Goal: Transaction & Acquisition: Subscribe to service/newsletter

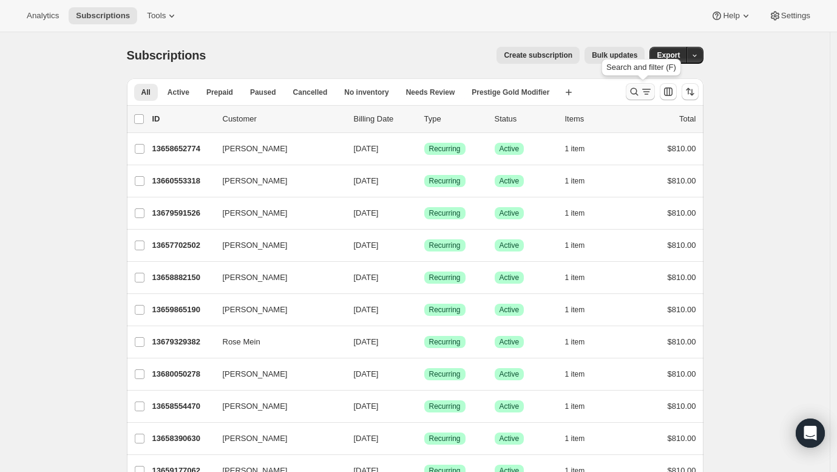
click at [640, 90] on icon "Search and filter results" at bounding box center [634, 92] width 12 height 12
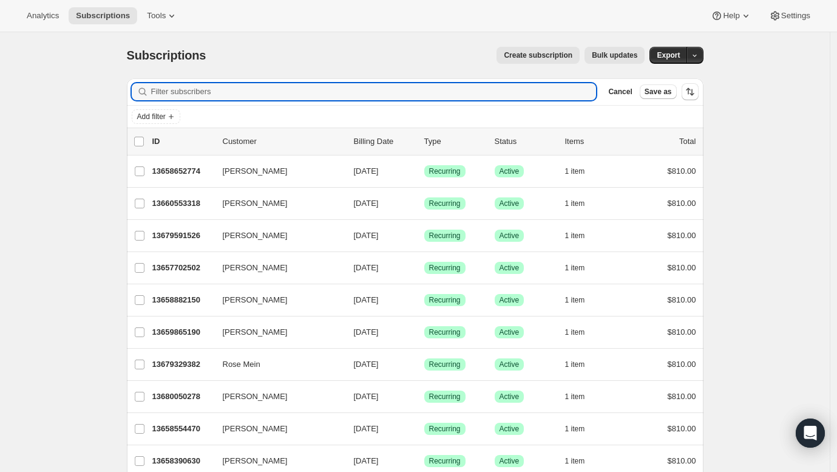
paste input "Brian Fitzgerald"
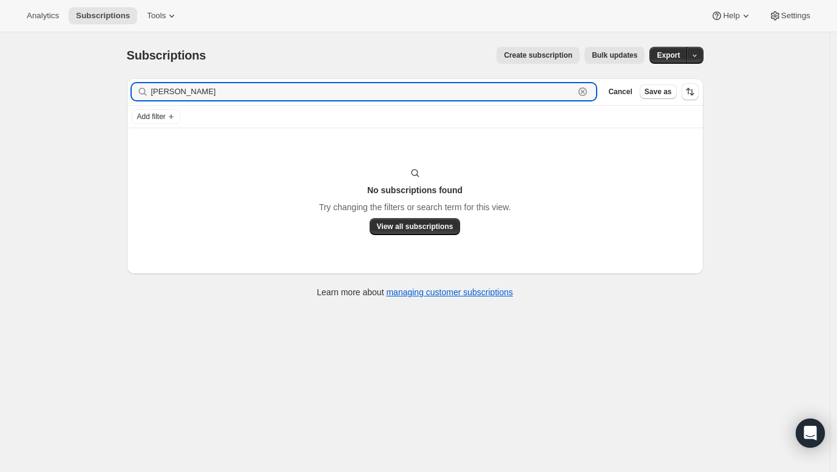
type input "Brian Fitzgerald"
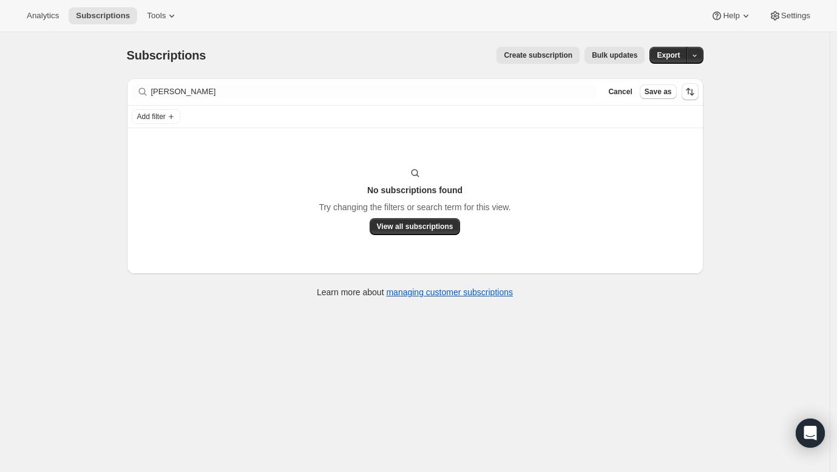
click at [35, 211] on div "Subscriptions. This page is ready Subscriptions Create subscription Bulk update…" at bounding box center [415, 268] width 830 height 472
click at [166, 18] on icon at bounding box center [172, 16] width 12 height 12
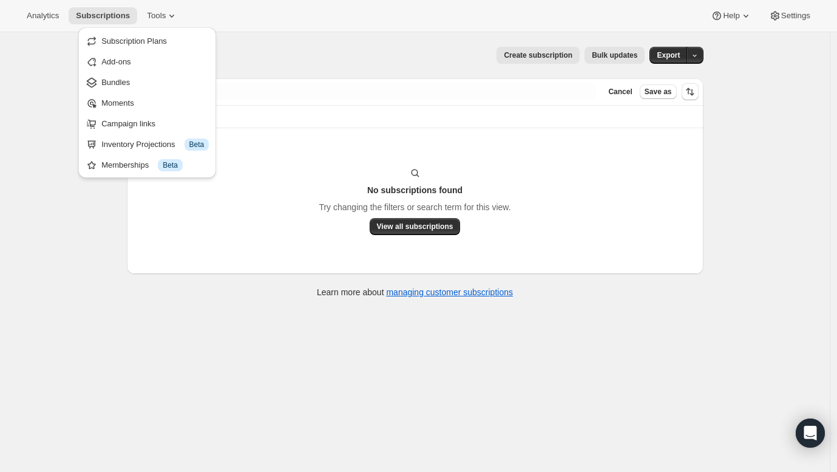
click at [827, 435] on div "Subscriptions. This page is ready Subscriptions Create subscription Bulk update…" at bounding box center [415, 268] width 830 height 472
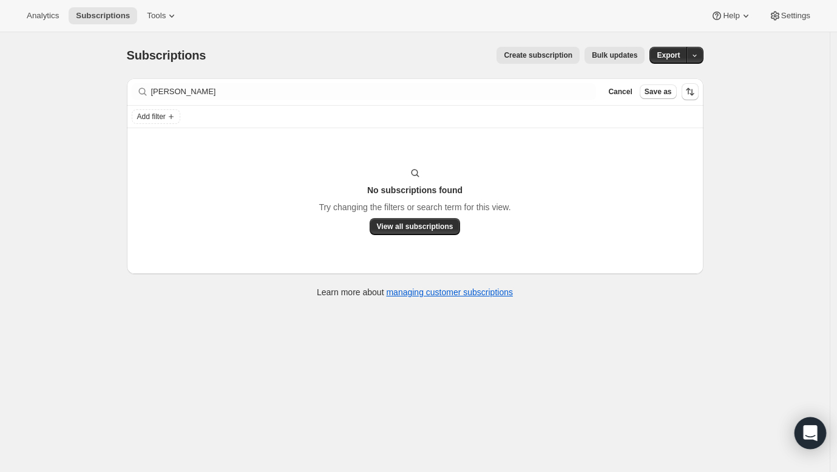
click at [805, 431] on icon "Open Intercom Messenger" at bounding box center [810, 433] width 16 height 16
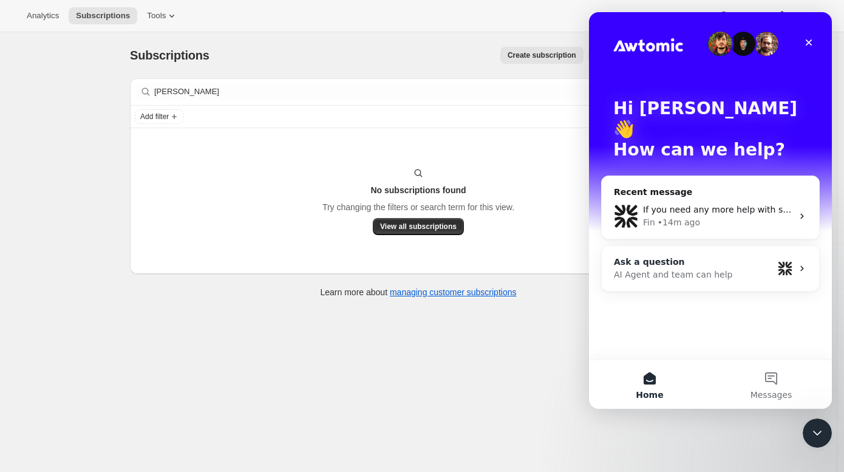
click at [688, 256] on div "Ask a question" at bounding box center [693, 262] width 159 height 13
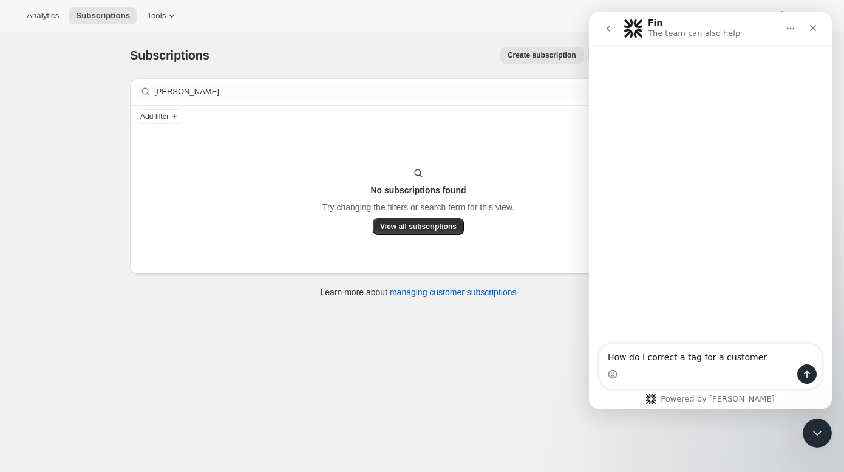
type textarea "How do I correct a tag for a customer."
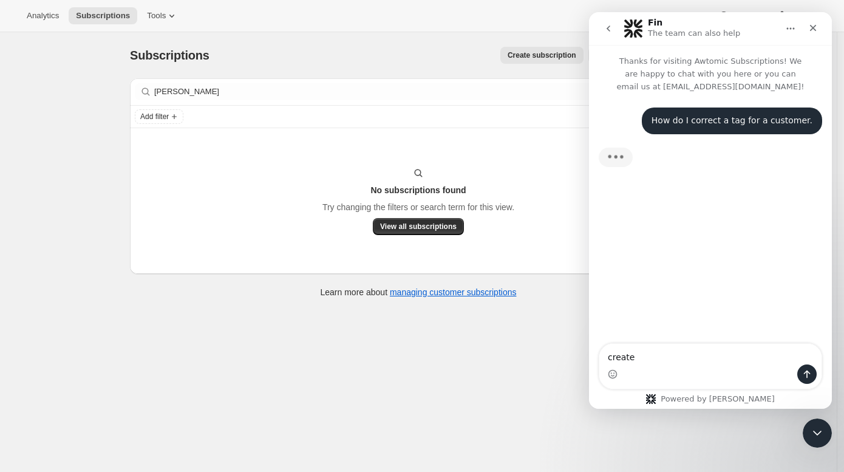
type textarea "create*"
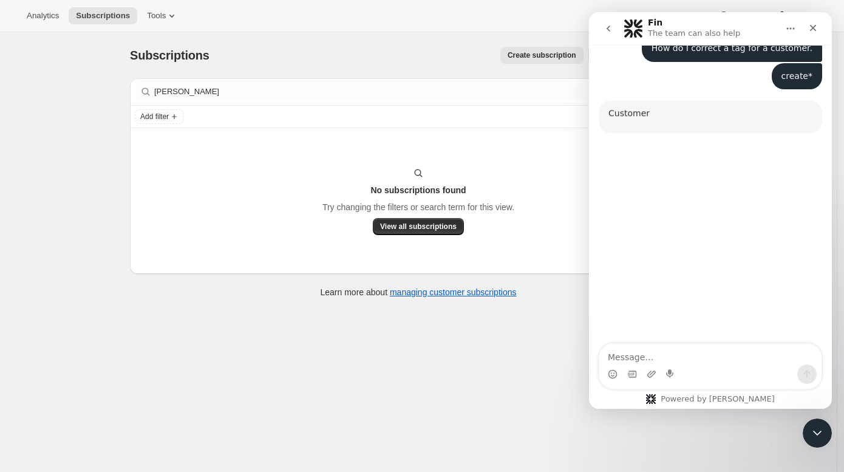
scroll to position [81, 0]
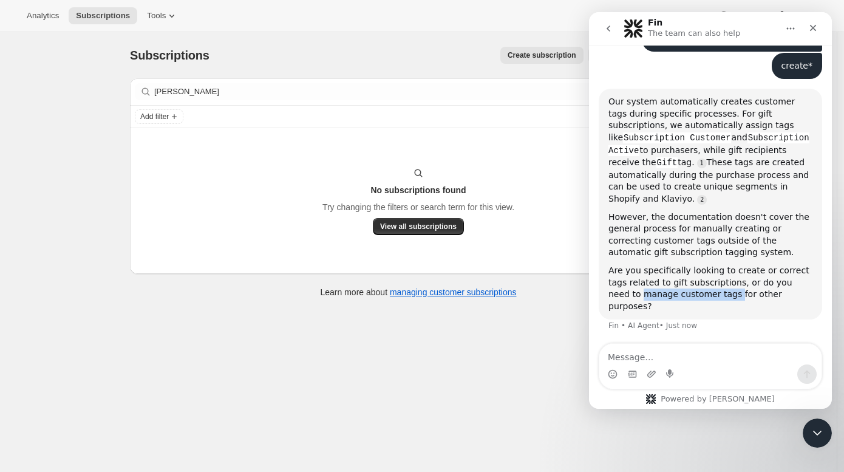
copy div "manage customer tags"
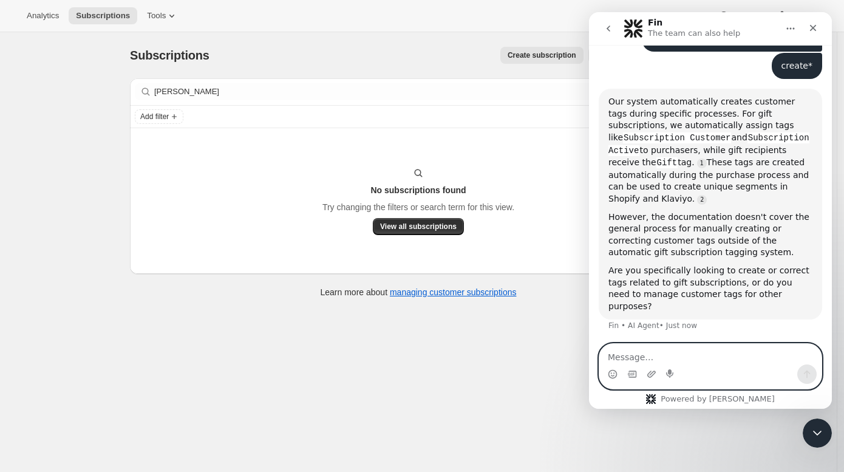
click at [640, 356] on textarea "Message…" at bounding box center [710, 354] width 222 height 21
paste textarea "manage customer tags"
type textarea "manage customer tags"
click at [805, 371] on icon "Send a message…" at bounding box center [807, 374] width 10 height 10
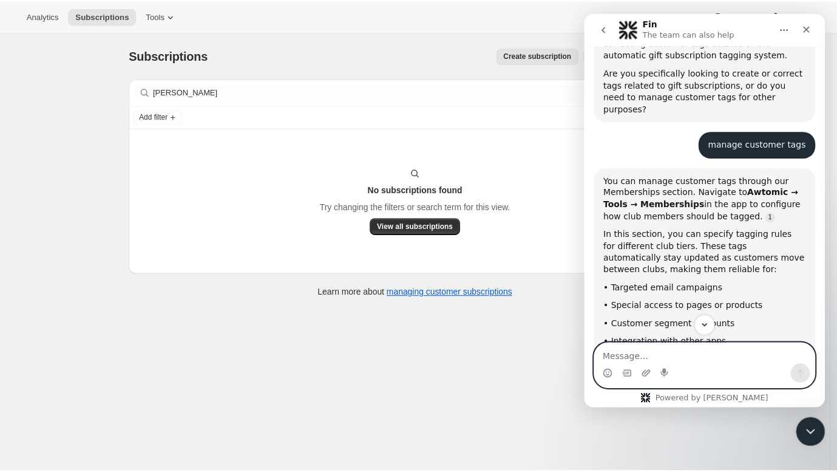
scroll to position [277, 0]
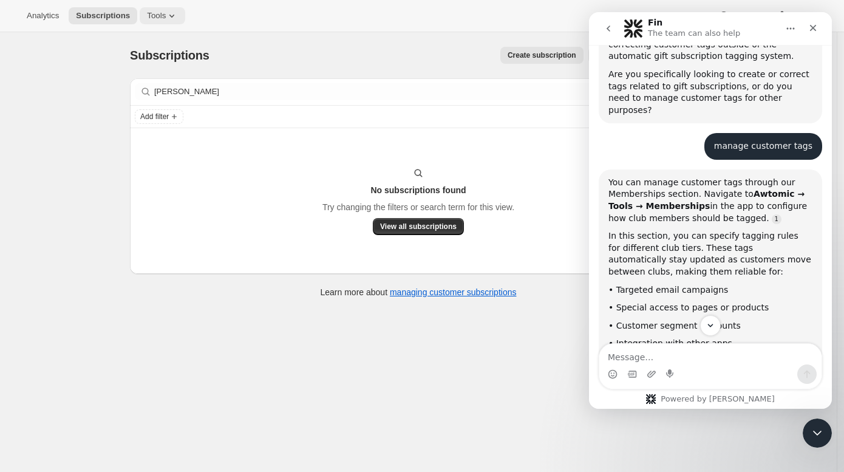
click at [147, 18] on span "Tools" at bounding box center [156, 16] width 19 height 10
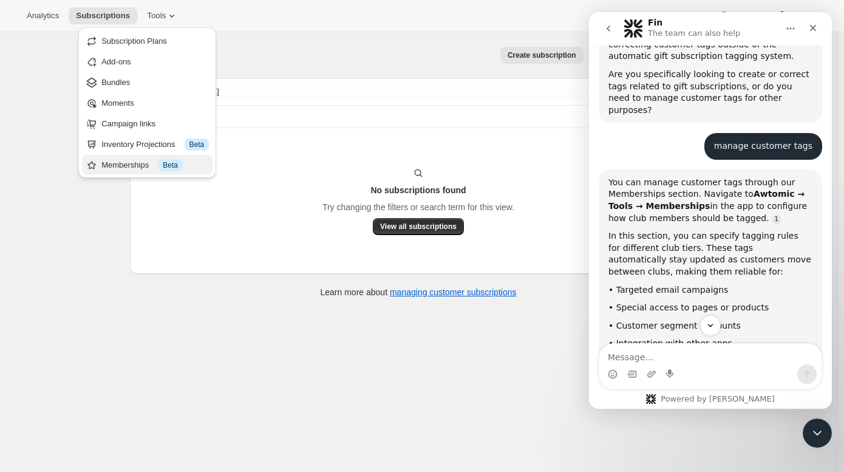
click at [137, 157] on button "Memberships Info Beta" at bounding box center [147, 164] width 130 height 19
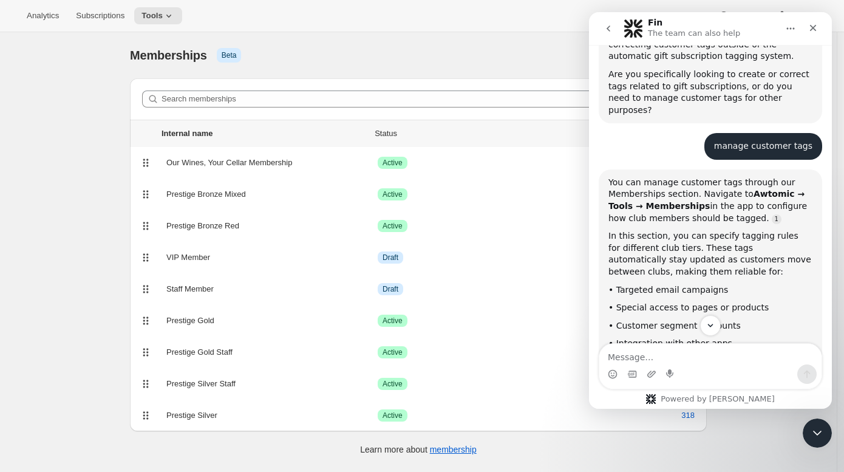
click at [408, 39] on div "[object Object]. This page is ready Memberships Info Beta Create tier" at bounding box center [418, 55] width 577 height 46
click at [612, 32] on icon "go back" at bounding box center [608, 29] width 10 height 10
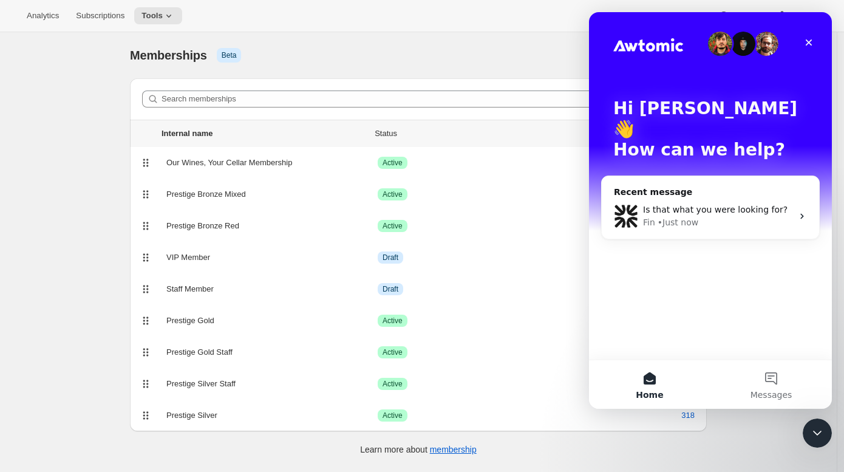
click at [439, 39] on div "[object Object]. This page is ready Memberships Info Beta Create tier" at bounding box center [418, 55] width 577 height 46
click at [810, 44] on icon "Close" at bounding box center [808, 42] width 7 height 7
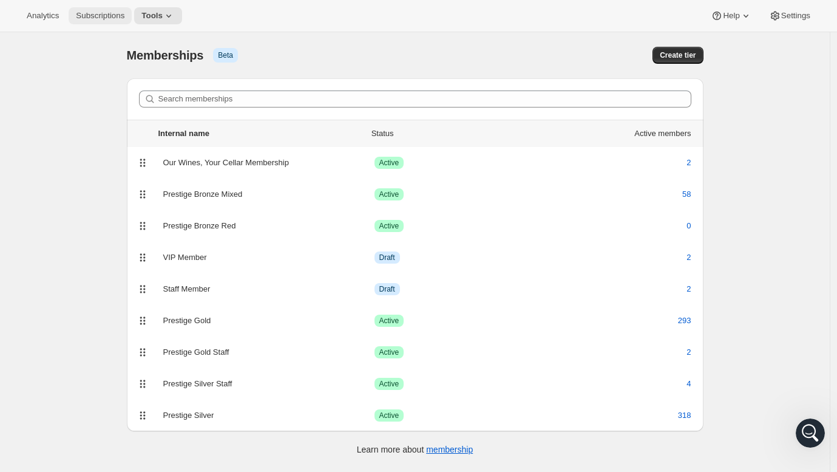
click at [80, 11] on button "Subscriptions" at bounding box center [100, 15] width 63 height 17
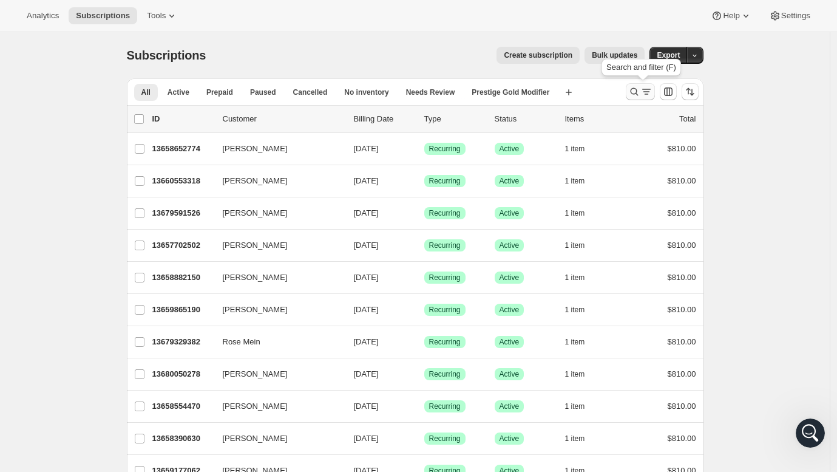
click at [643, 89] on icon "Search and filter results" at bounding box center [646, 92] width 12 height 12
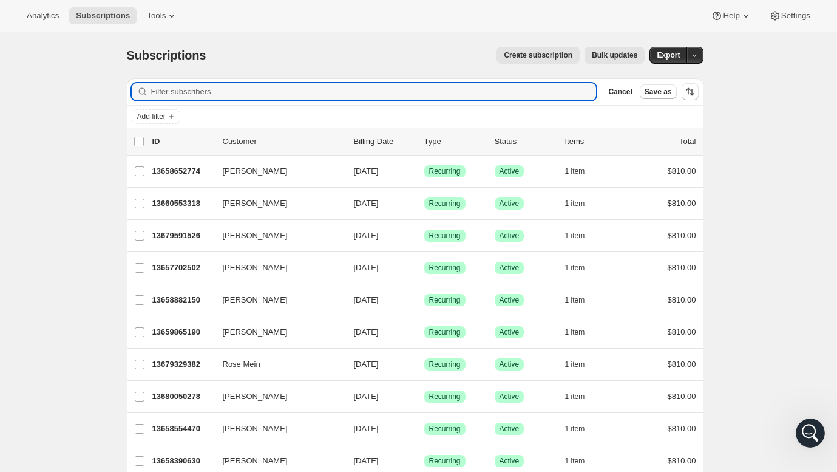
paste input "Adrian Pike"
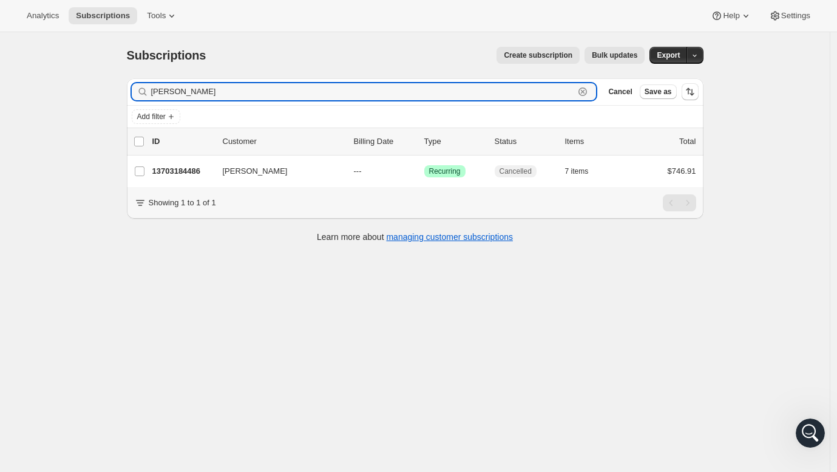
drag, startPoint x: 210, startPoint y: 96, endPoint x: 121, endPoint y: 93, distance: 89.3
click at [121, 93] on div "Filter subscribers Adrian Pike Clear Cancel Save as Add filter 0 selected Updat…" at bounding box center [410, 162] width 586 height 186
paste input "[PERSON_NAME]"
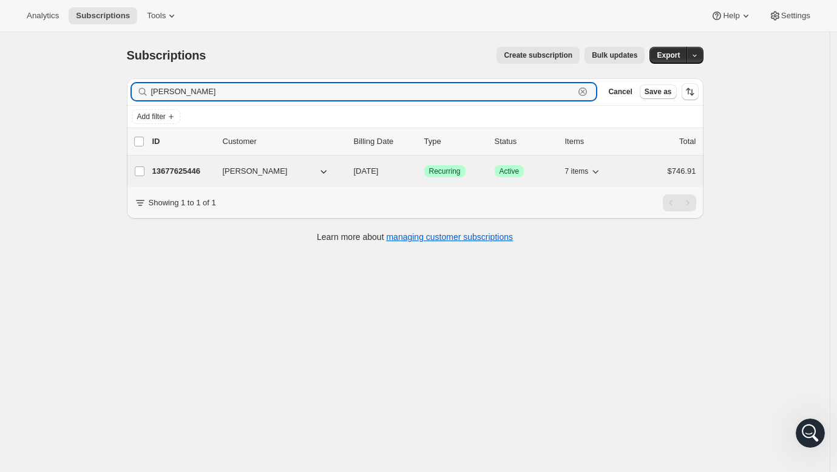
type input "[PERSON_NAME]"
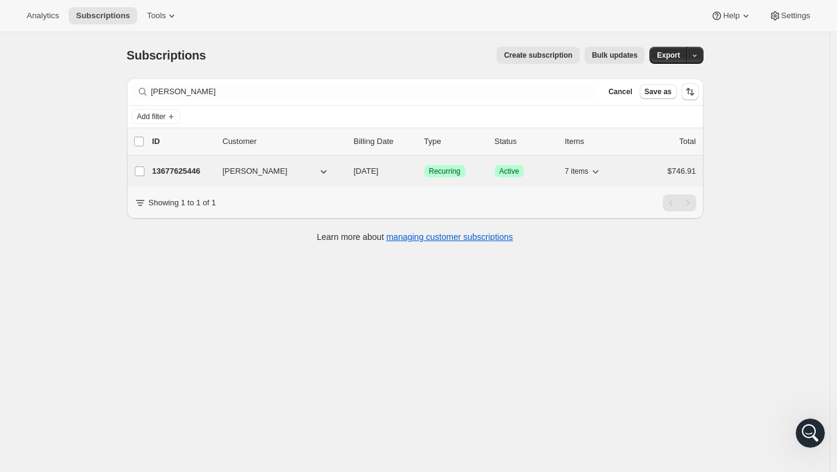
click at [305, 171] on button "[PERSON_NAME]" at bounding box center [275, 170] width 121 height 19
click at [223, 172] on div "13677625446 Richard Jeffery 10/14/2025 Success Recurring Success Active 7 items…" at bounding box center [424, 171] width 544 height 17
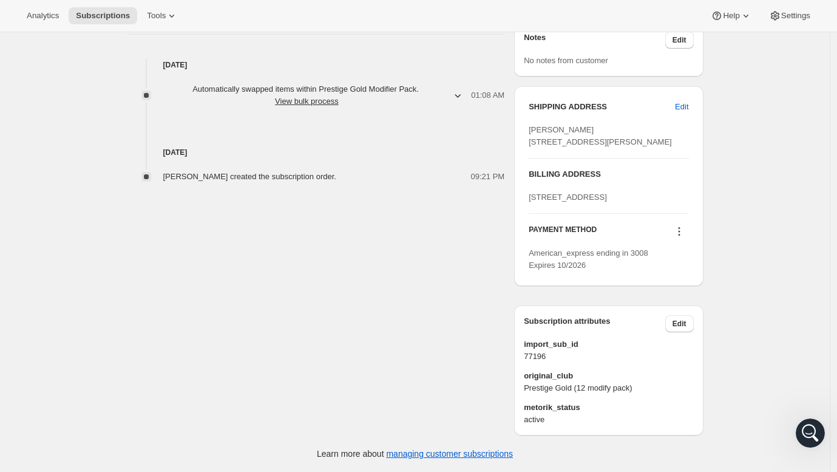
scroll to position [526, 0]
drag, startPoint x: 645, startPoint y: 388, endPoint x: 516, endPoint y: 388, distance: 129.3
click at [516, 388] on div "Richard Jeffery ilikegallery@gmail.com · +6421521833 1 subscription $4,585.00 L…" at bounding box center [410, 18] width 586 height 833
copy span "Prestige Gold (12 modify pack)"
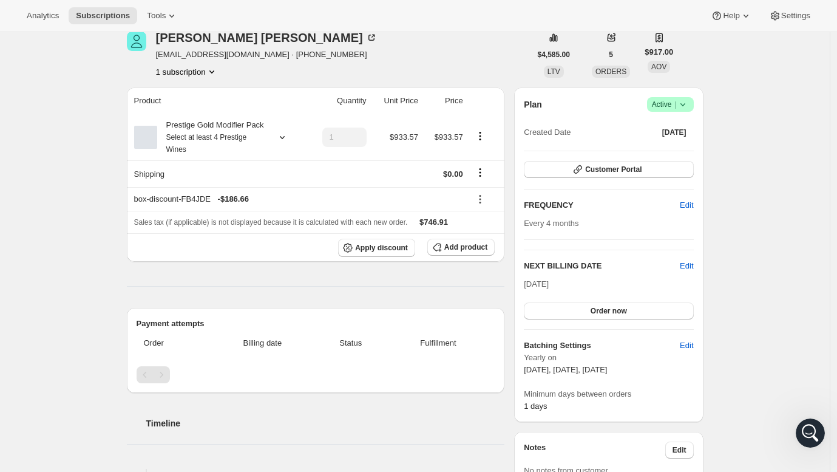
scroll to position [44, 0]
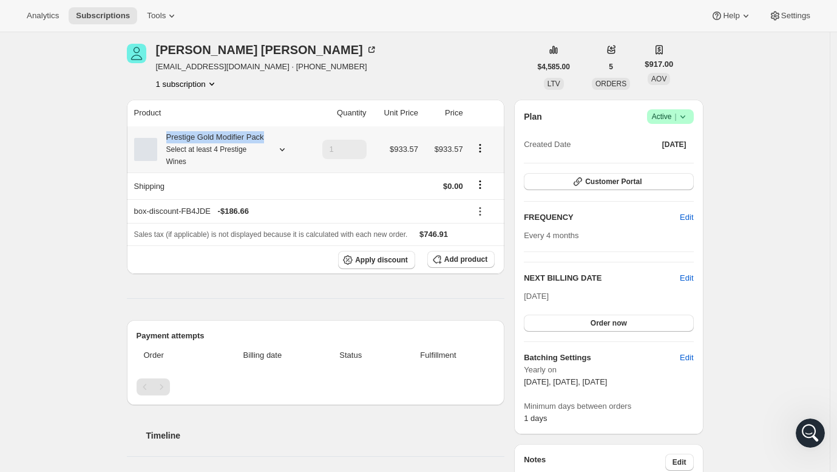
drag, startPoint x: 168, startPoint y: 132, endPoint x: 187, endPoint y: 149, distance: 24.9
click at [187, 149] on div "Prestige Gold Modifier Pack Select at least 4 Prestige Wines" at bounding box center [211, 149] width 109 height 36
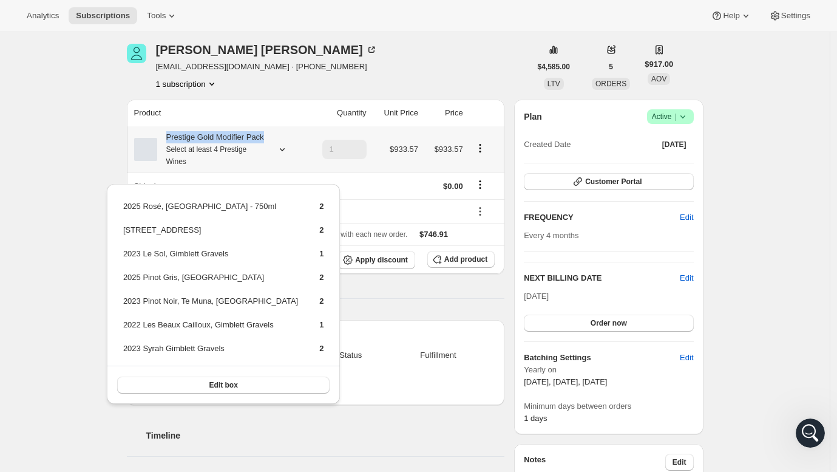
copy div "Prestige Gold Modifier Pack"
drag, startPoint x: 170, startPoint y: 138, endPoint x: 187, endPoint y: 151, distance: 21.6
click at [187, 151] on div "Prestige Gold Modifier Pack Select at least 4 Prestige Wines" at bounding box center [211, 149] width 109 height 36
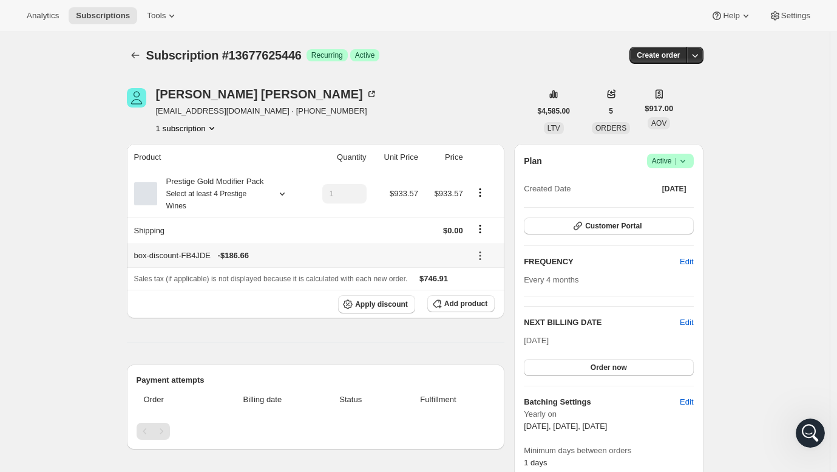
scroll to position [0, 0]
click at [141, 57] on icon "Subscriptions" at bounding box center [135, 55] width 12 height 12
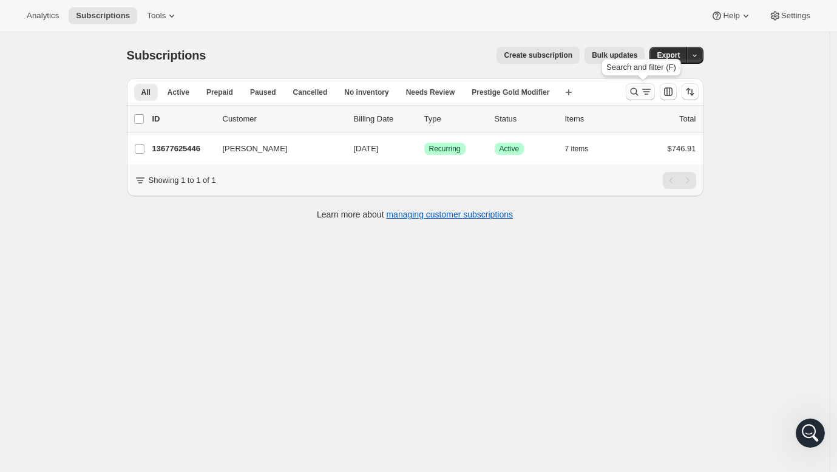
click at [640, 92] on icon "Search and filter results" at bounding box center [634, 92] width 12 height 12
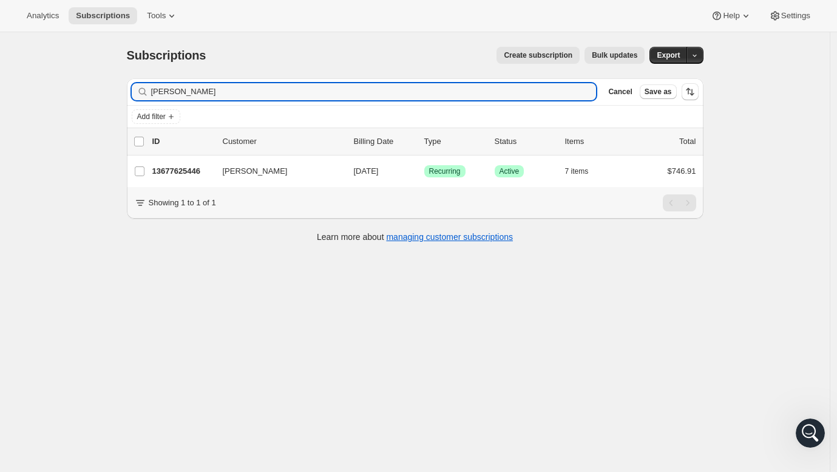
drag, startPoint x: 223, startPoint y: 91, endPoint x: 125, endPoint y: 92, distance: 97.7
click at [125, 92] on div "Filter subscribers Richard Jeffery Clear Cancel Save as Add filter 0 selected U…" at bounding box center [410, 162] width 586 height 186
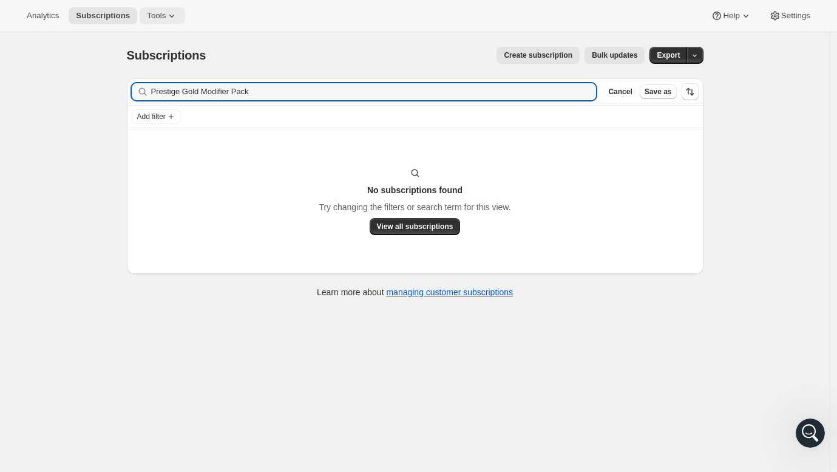
type input "Prestige Gold Modifier Pack"
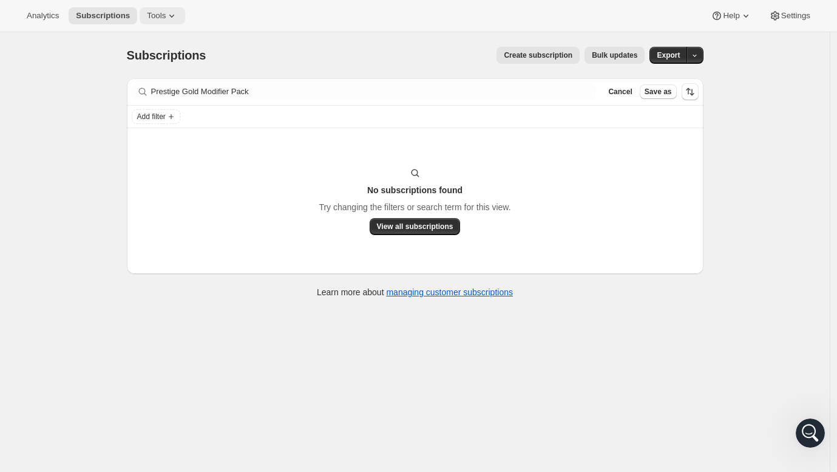
click at [147, 12] on span "Tools" at bounding box center [156, 16] width 19 height 10
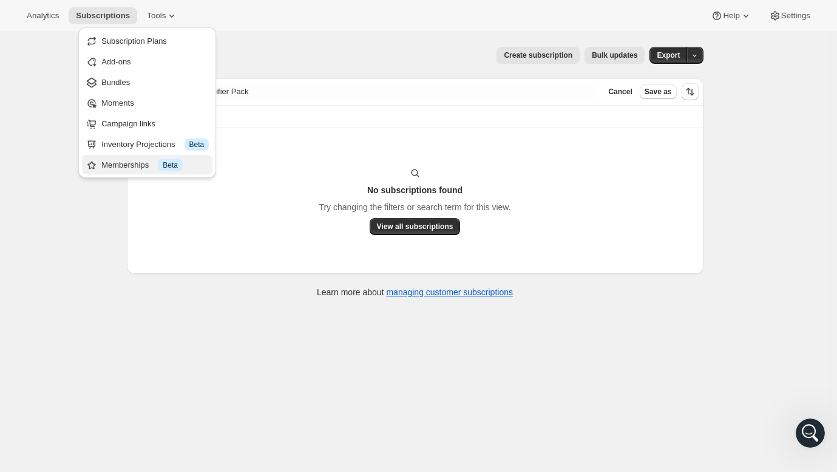
click at [128, 162] on div "Memberships Info Beta" at bounding box center [154, 165] width 107 height 12
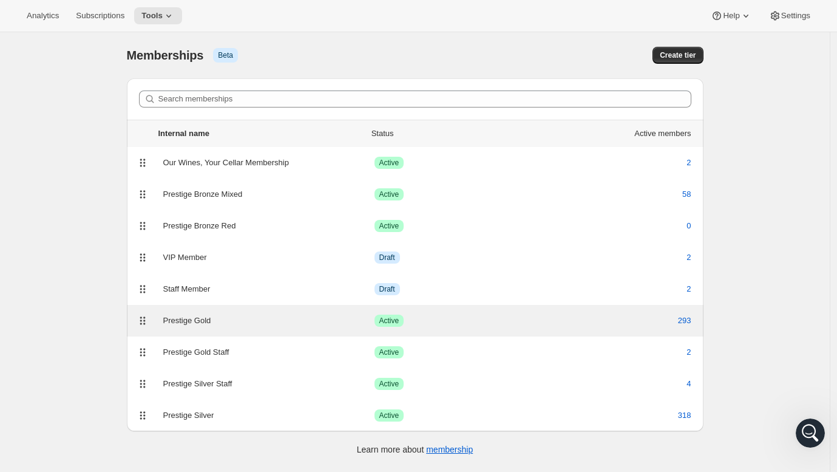
click at [246, 325] on div "Prestige Gold" at bounding box center [268, 320] width 211 height 12
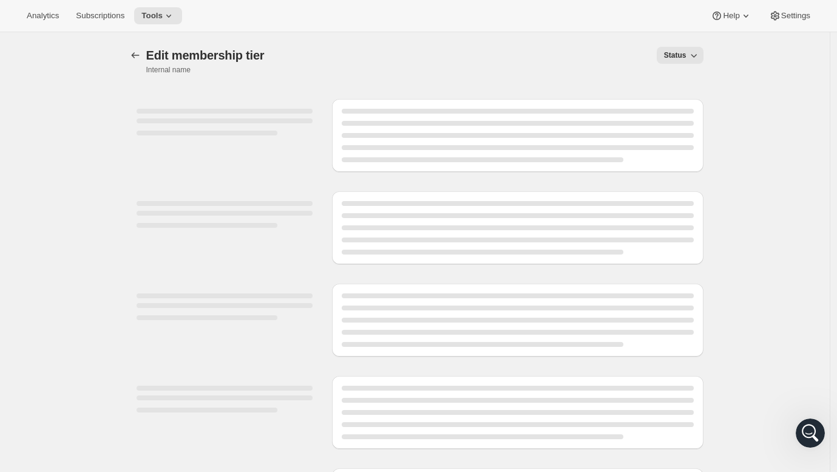
select select "products"
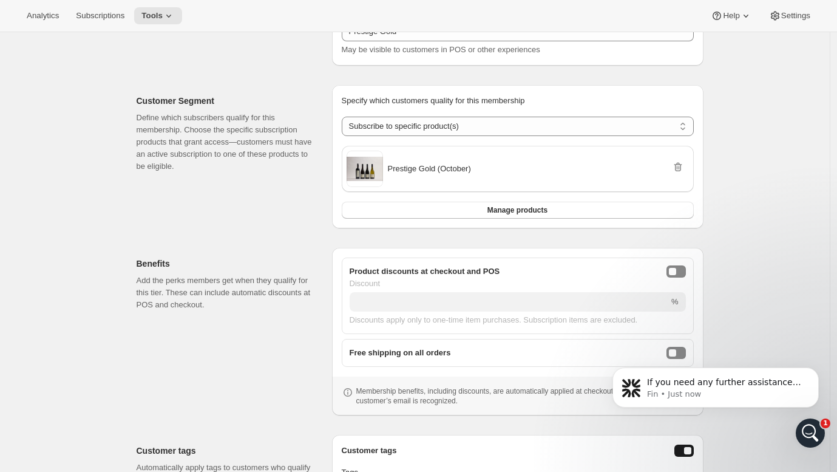
scroll to position [158, 0]
click at [813, 428] on icon "Open Intercom Messenger" at bounding box center [809, 431] width 20 height 20
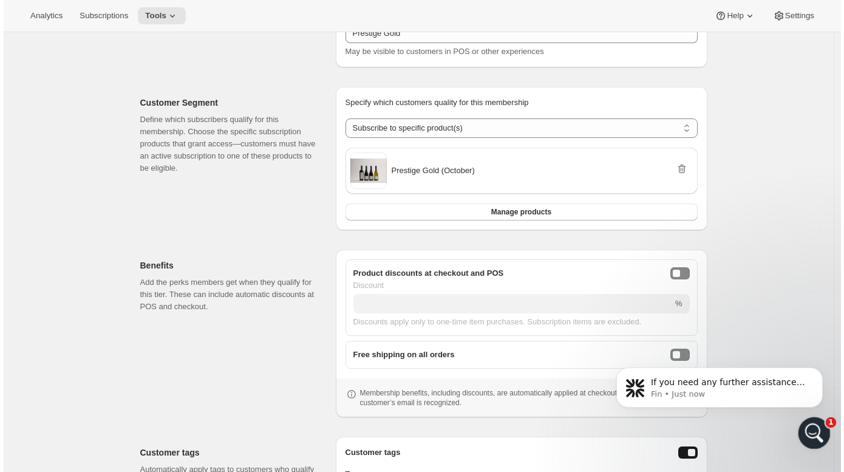
scroll to position [0, 0]
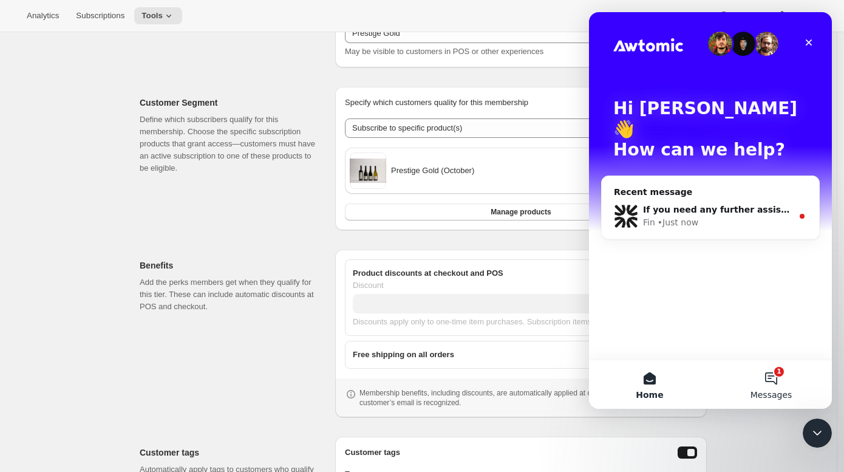
click at [765, 398] on span "Messages" at bounding box center [771, 394] width 42 height 8
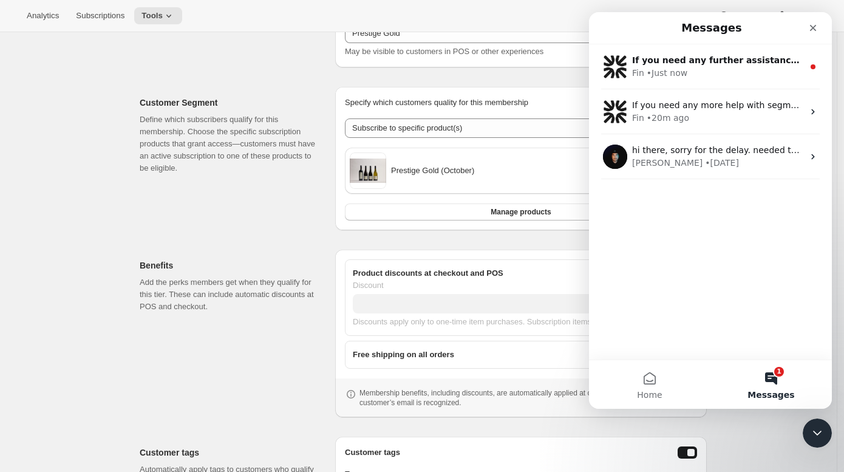
click at [773, 376] on button "1 Messages" at bounding box center [770, 384] width 121 height 49
click at [780, 383] on button "1 Messages" at bounding box center [770, 384] width 121 height 49
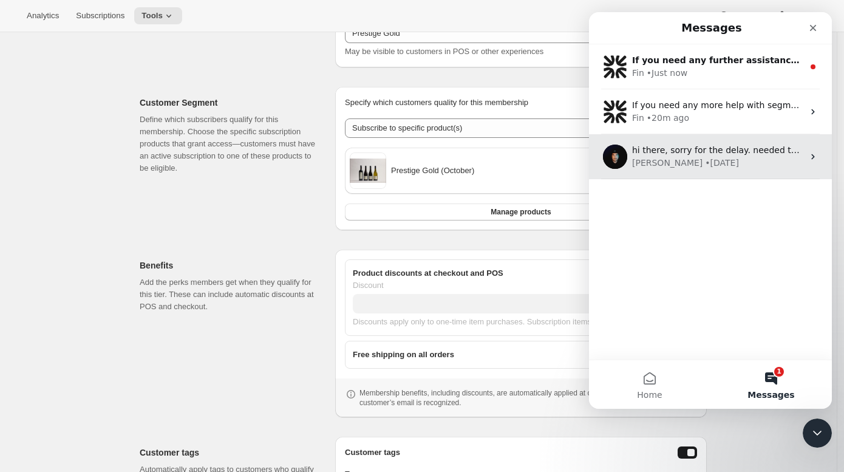
click at [742, 160] on div "Adrian • 1w ago" at bounding box center [717, 163] width 171 height 13
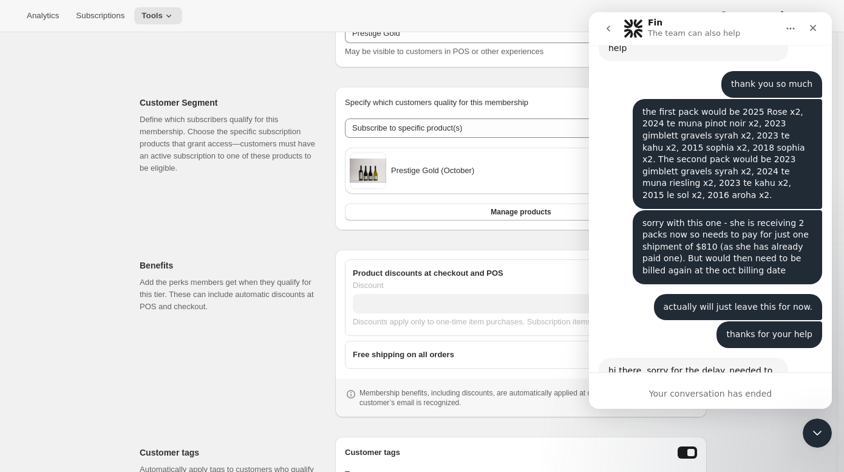
scroll to position [2965, 0]
click at [604, 25] on icon "go back" at bounding box center [608, 29] width 10 height 10
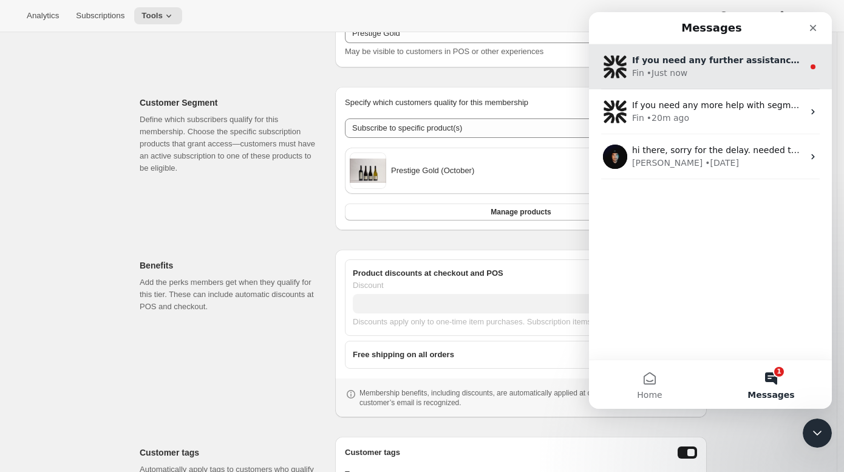
click at [674, 70] on div "• Just now" at bounding box center [666, 73] width 41 height 13
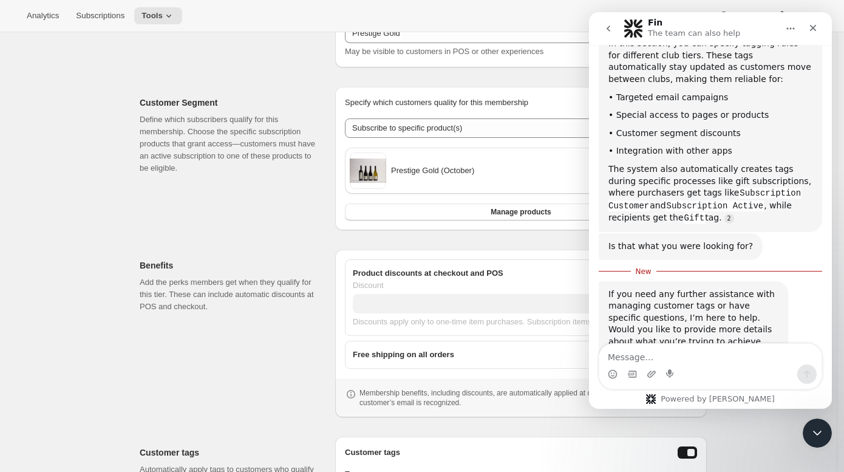
click at [668, 354] on textarea "Message…" at bounding box center [710, 354] width 222 height 21
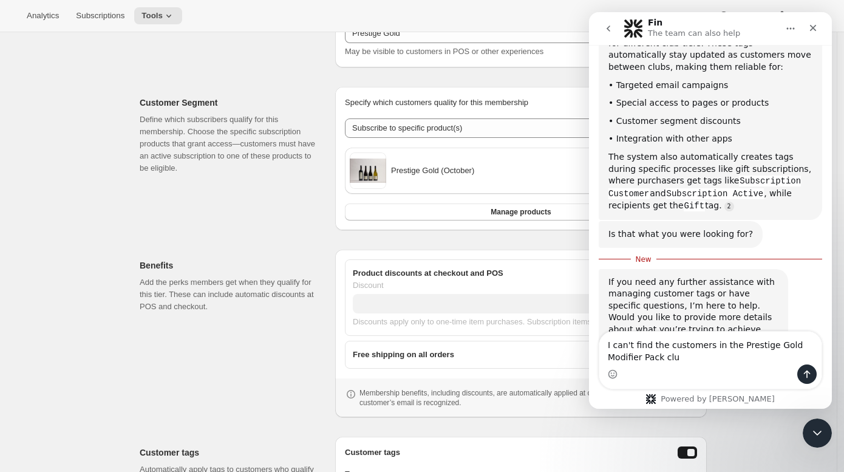
type textarea "I can't find the customers in the Prestige Gold Modifier Pack club"
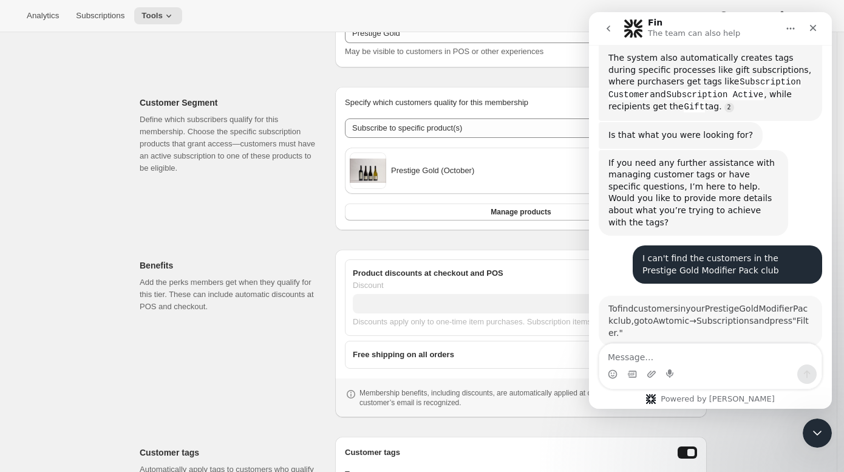
scroll to position [735, 0]
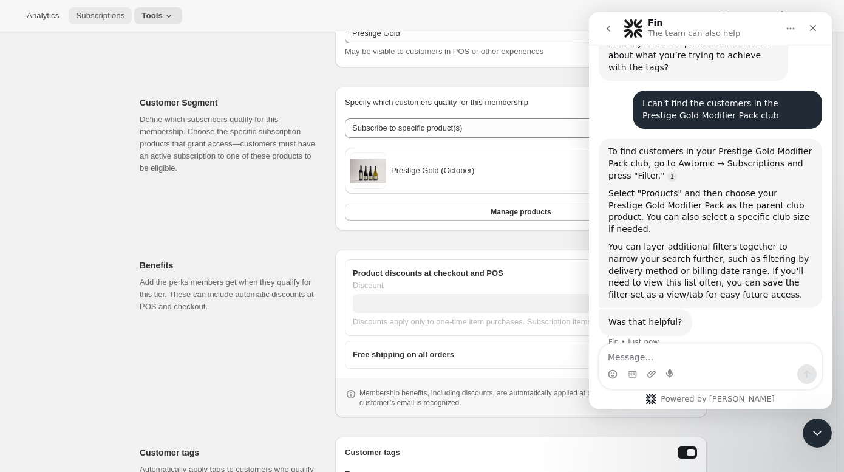
click at [104, 16] on span "Subscriptions" at bounding box center [100, 16] width 49 height 10
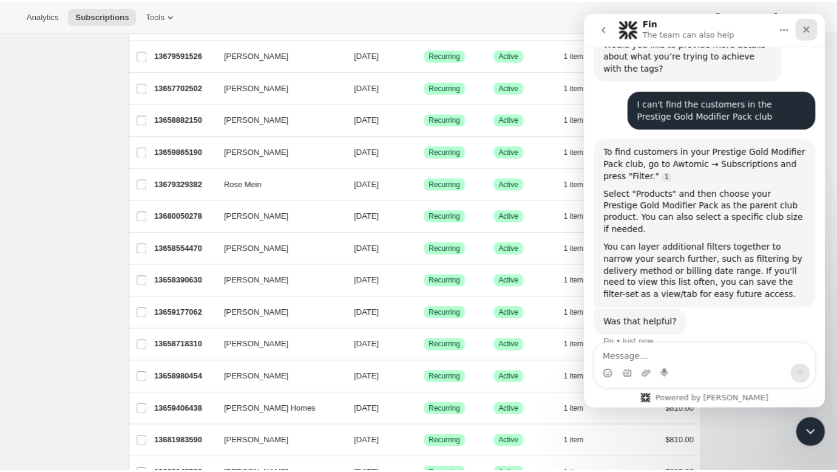
drag, startPoint x: 808, startPoint y: 29, endPoint x: 907, endPoint y: 19, distance: 99.5
click at [808, 29] on icon "Close" at bounding box center [808, 29] width 7 height 7
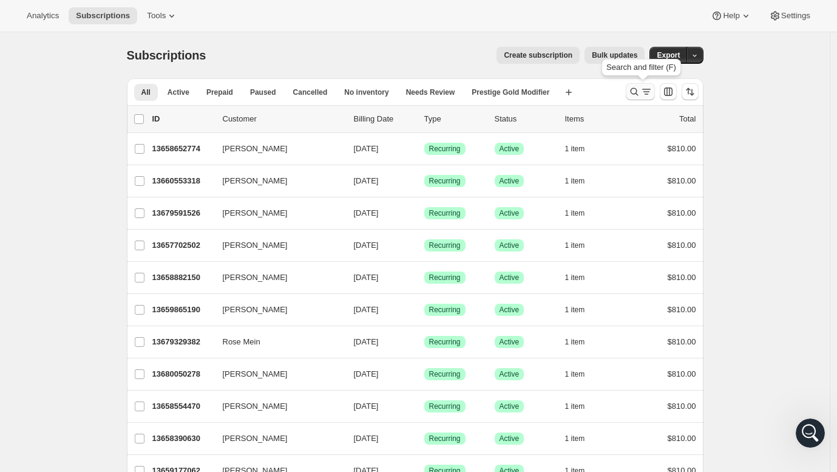
click at [651, 93] on icon "Search and filter results" at bounding box center [646, 92] width 12 height 12
click at [150, 13] on span "Tools" at bounding box center [156, 16] width 19 height 10
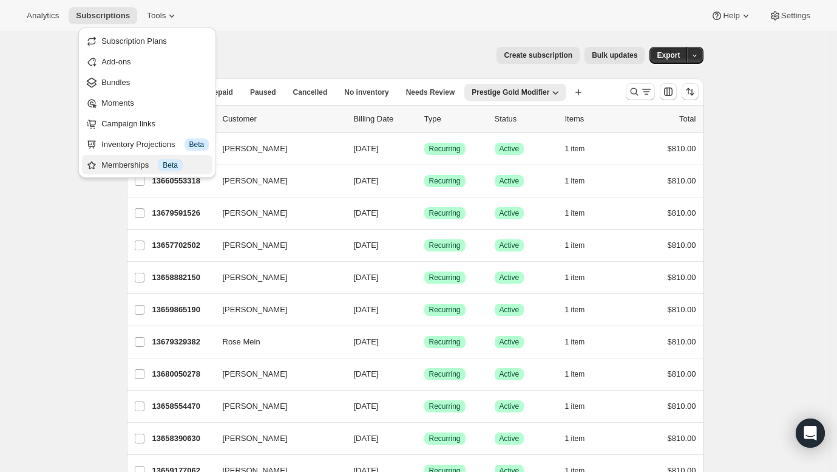
click at [123, 169] on div "Memberships Info Beta" at bounding box center [154, 165] width 107 height 12
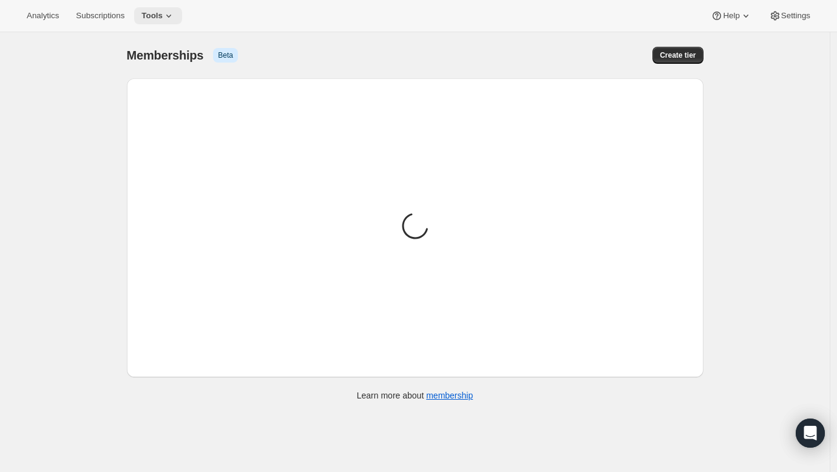
click at [149, 19] on span "Tools" at bounding box center [151, 16] width 21 height 10
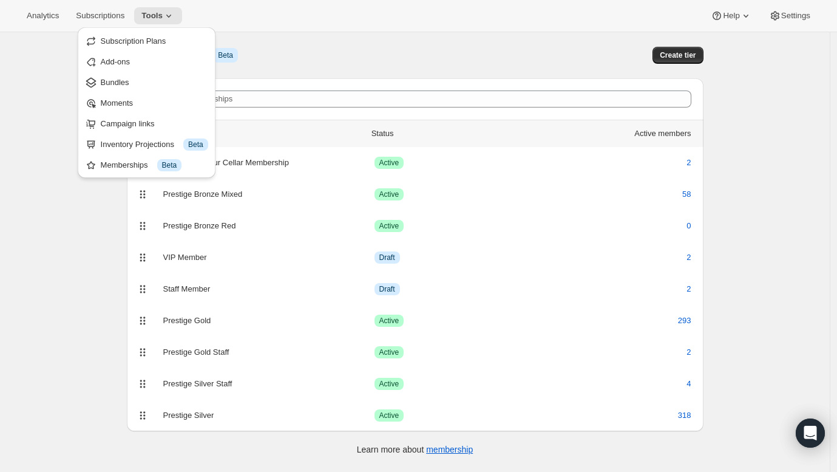
click at [49, 240] on div "[object Object]. This page is ready Memberships Info Beta Create tier Search me…" at bounding box center [415, 268] width 830 height 472
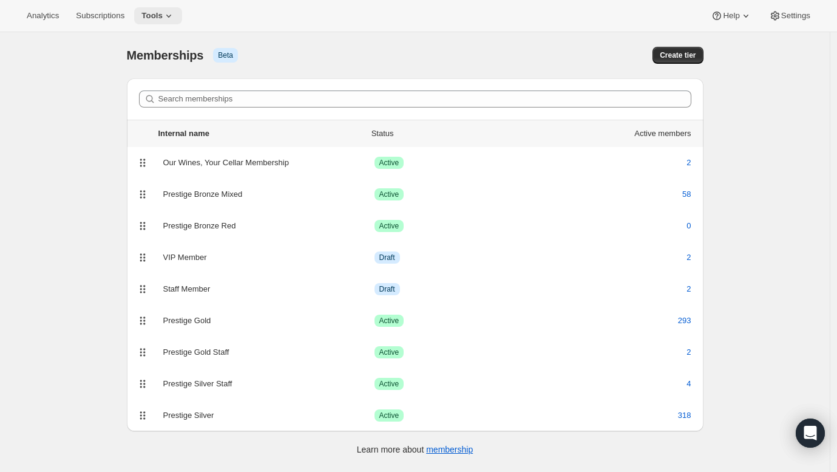
click at [163, 16] on icon at bounding box center [169, 16] width 12 height 12
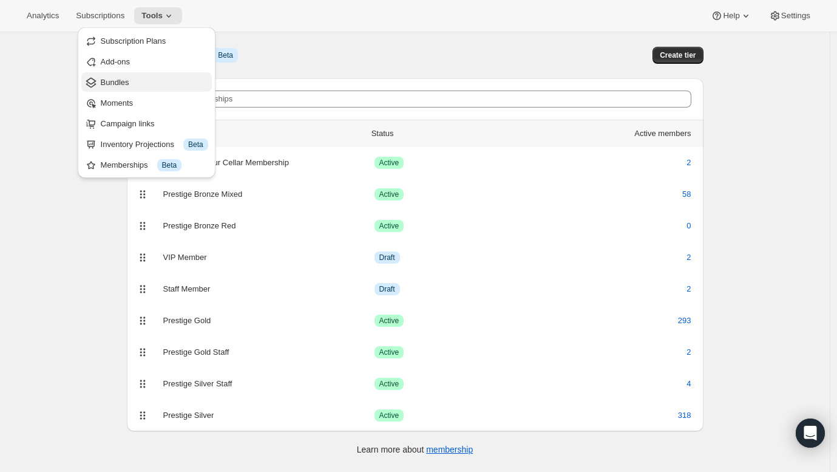
click at [123, 82] on span "Bundles" at bounding box center [115, 82] width 29 height 9
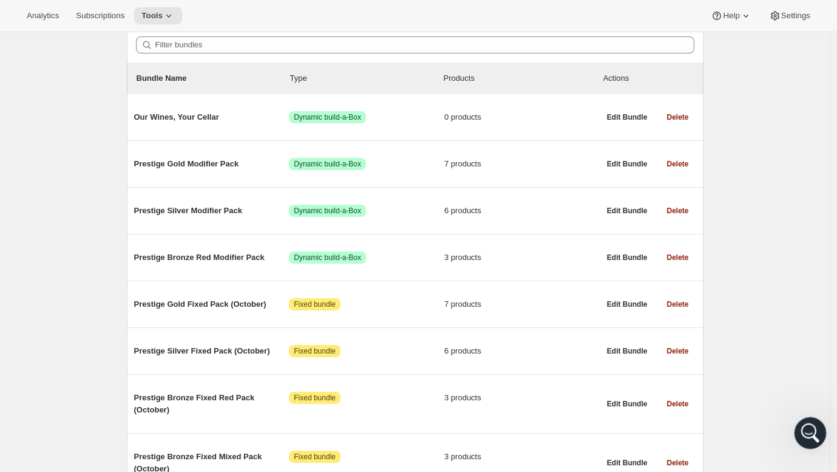
click at [816, 433] on div "Open Intercom Messenger" at bounding box center [808, 431] width 40 height 40
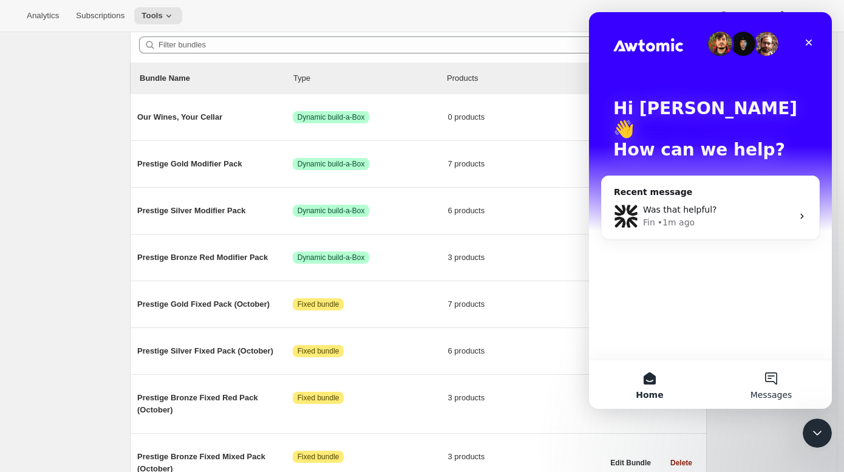
click at [768, 384] on button "Messages" at bounding box center [770, 384] width 121 height 49
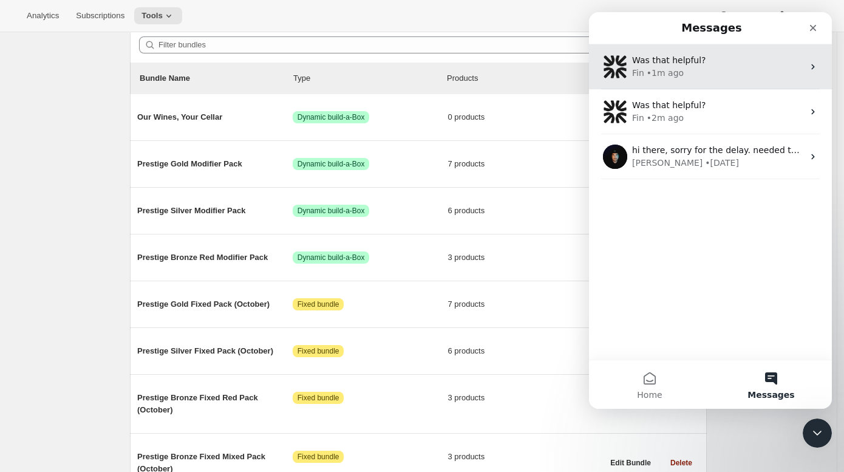
click at [671, 78] on div "• 1m ago" at bounding box center [664, 73] width 37 height 13
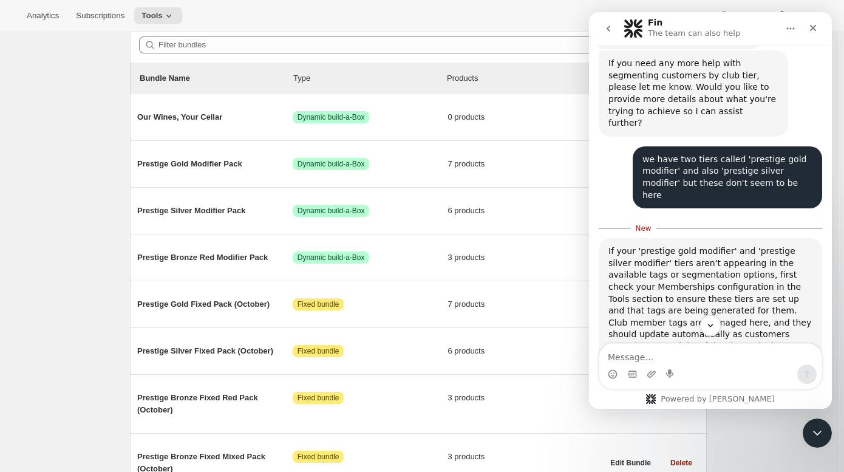
scroll to position [327, 0]
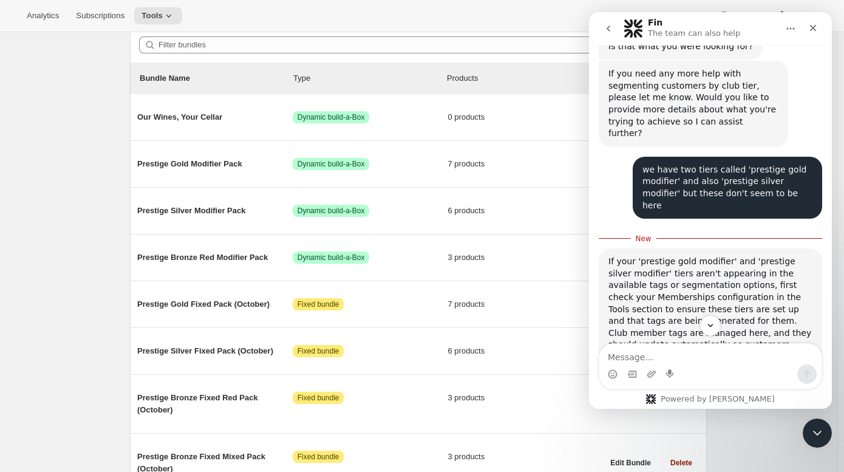
click at [608, 27] on icon "go back" at bounding box center [608, 28] width 4 height 6
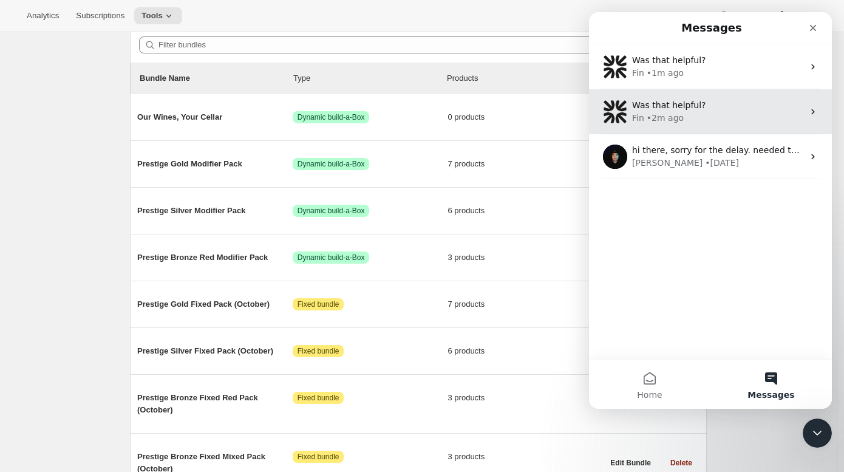
click at [655, 125] on div "Was that helpful? Fin • 2m ago" at bounding box center [710, 111] width 243 height 45
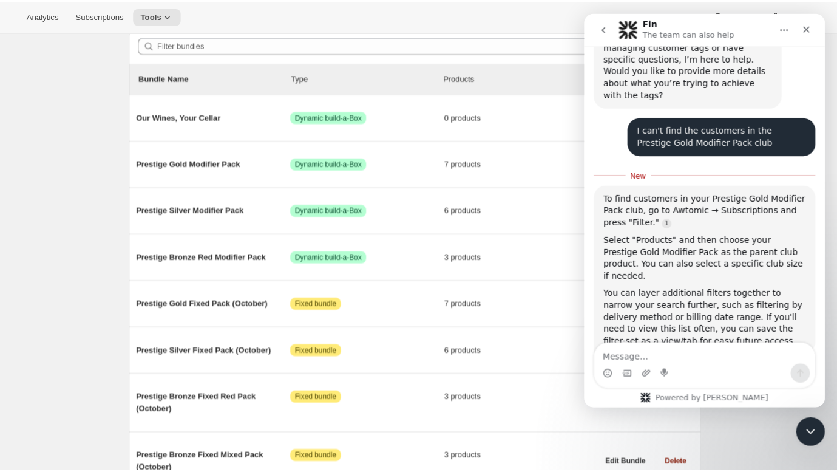
scroll to position [707, 0]
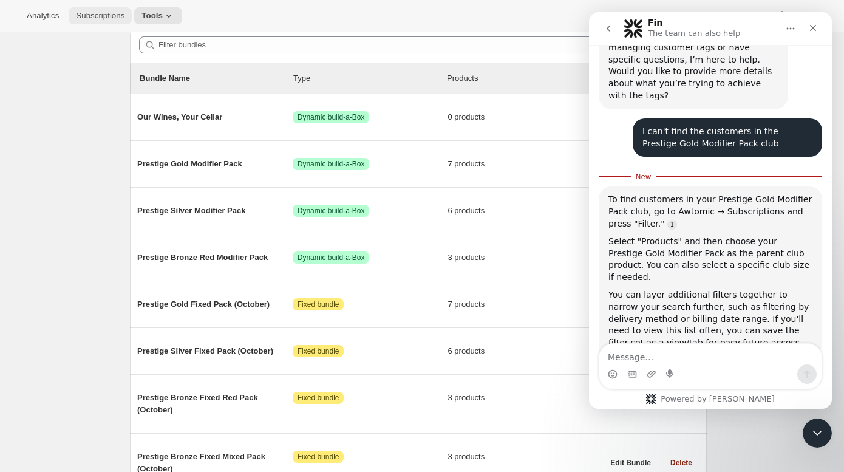
click at [98, 19] on span "Subscriptions" at bounding box center [100, 16] width 49 height 10
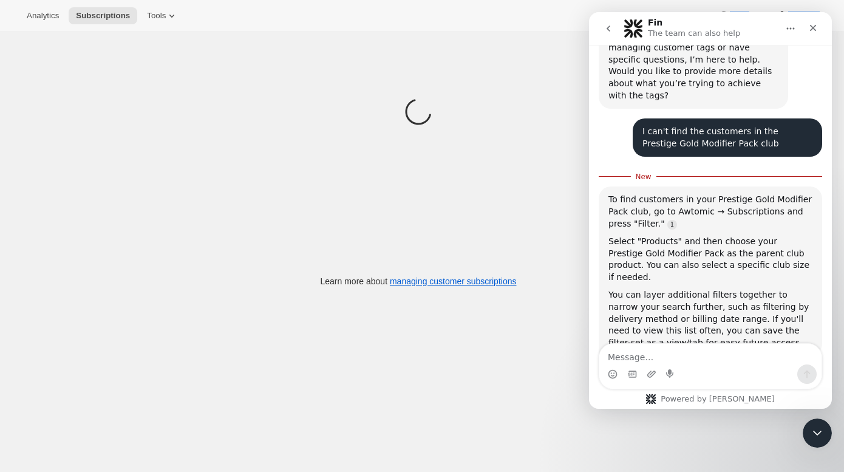
drag, startPoint x: 236, startPoint y: 85, endPoint x: 495, endPoint y: 10, distance: 269.1
click at [497, 13] on div "Analytics Subscriptions Tools Help Settings Skip to content Subscriptions. This…" at bounding box center [422, 138] width 844 height 504
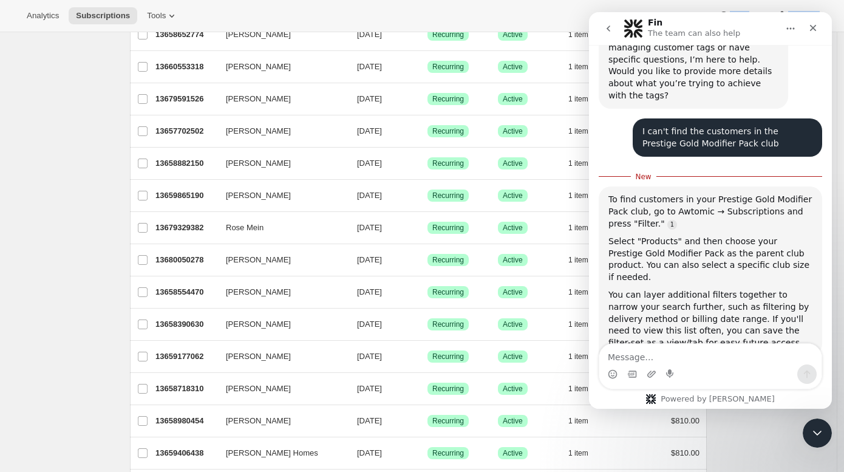
click at [510, 3] on div "Analytics Subscriptions Tools Help Settings" at bounding box center [422, 16] width 844 height 32
click at [817, 26] on icon "Close" at bounding box center [813, 28] width 10 height 10
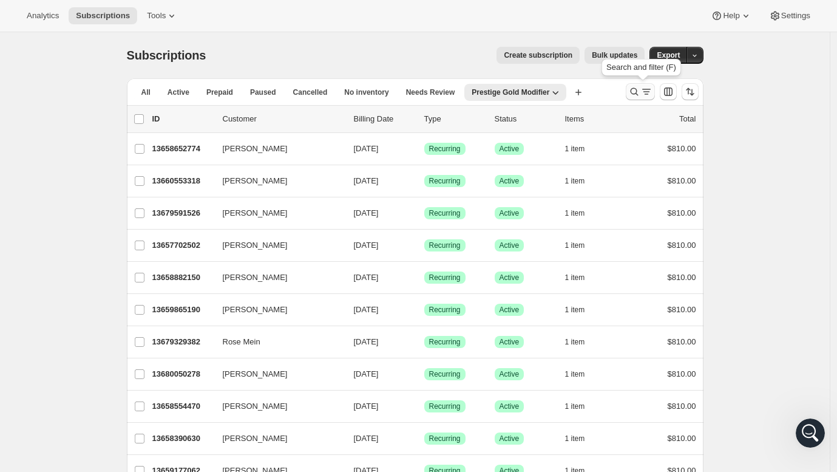
click at [645, 92] on icon "Search and filter results" at bounding box center [646, 92] width 12 height 12
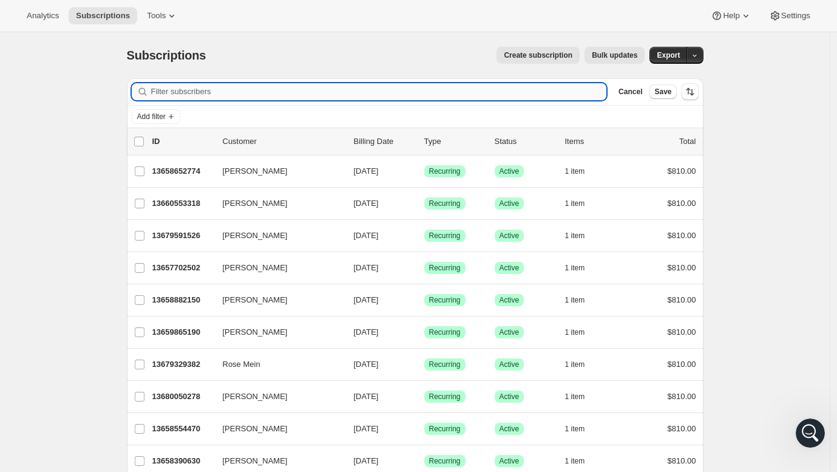
paste input "Prestige Gold Modifier Pack"
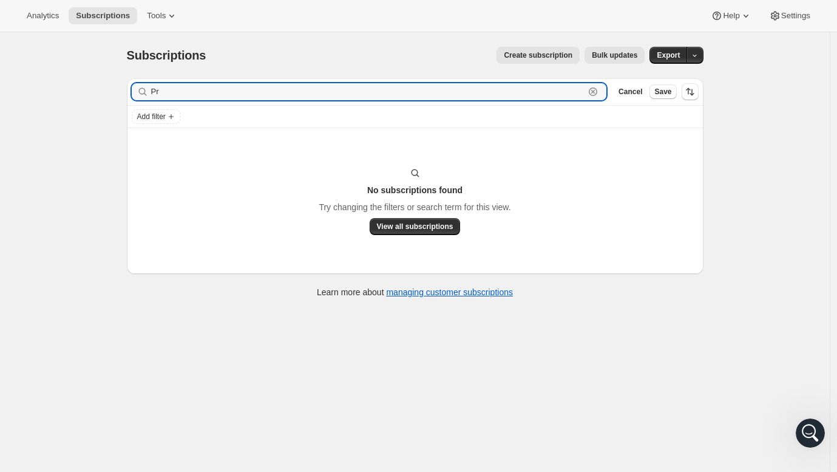
type input "P"
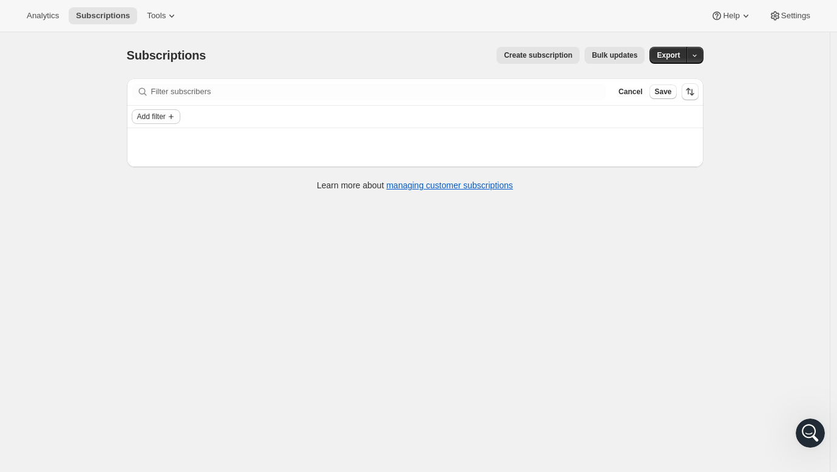
click at [159, 112] on span "Add filter" at bounding box center [151, 117] width 29 height 10
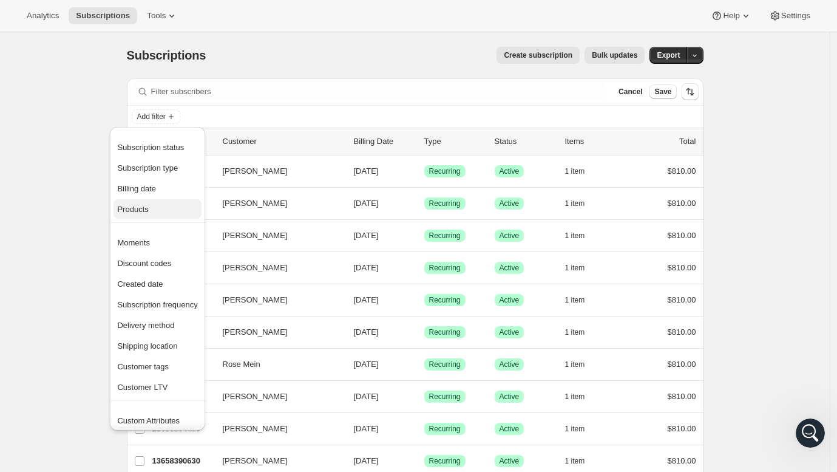
drag, startPoint x: 159, startPoint y: 112, endPoint x: 144, endPoint y: 206, distance: 94.6
click at [144, 206] on span "Products" at bounding box center [132, 209] width 31 height 9
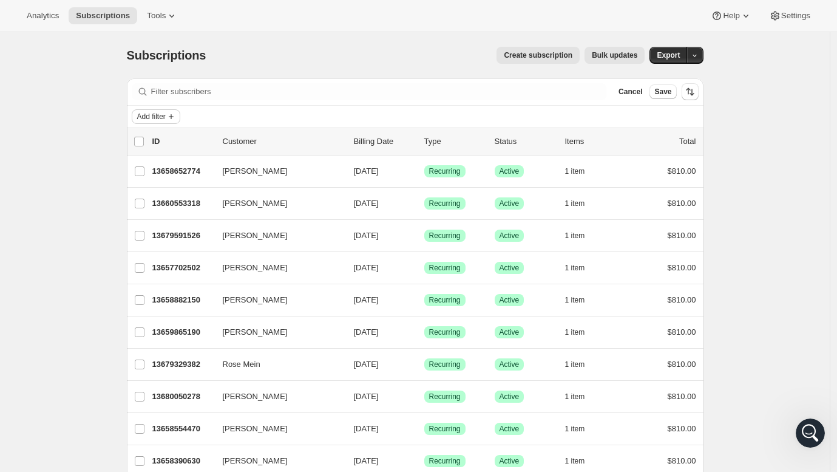
click at [163, 120] on span "Add filter" at bounding box center [151, 117] width 29 height 10
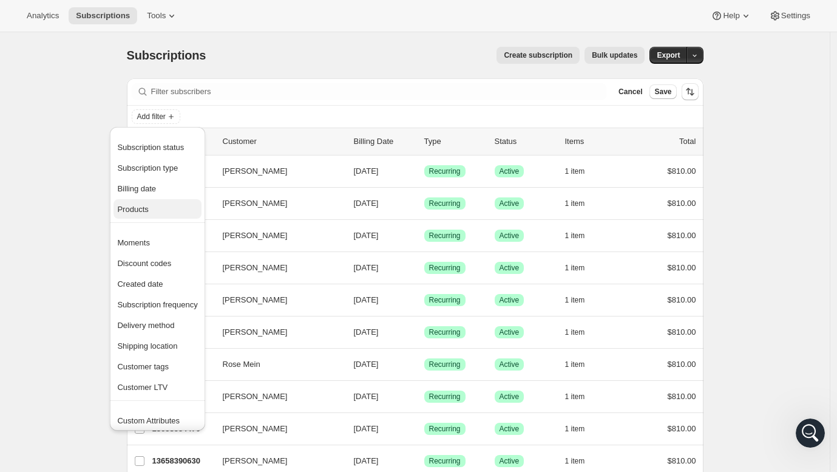
click at [143, 205] on span "Products" at bounding box center [132, 209] width 31 height 9
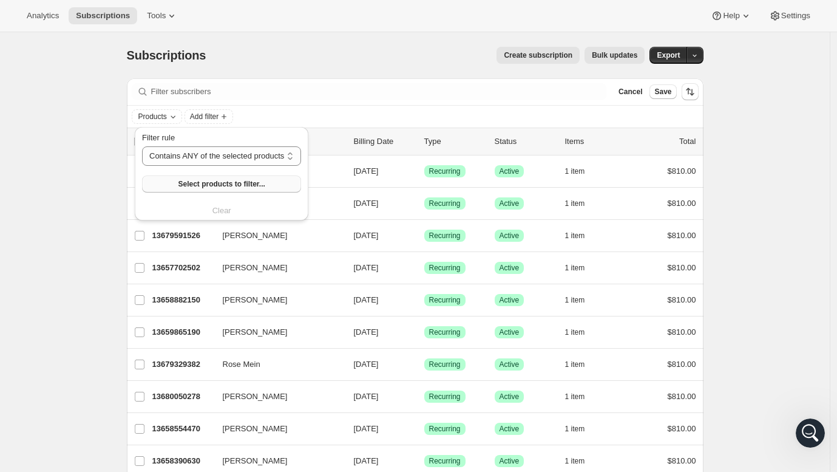
click at [228, 185] on span "Select products to filter..." at bounding box center [221, 184] width 87 height 10
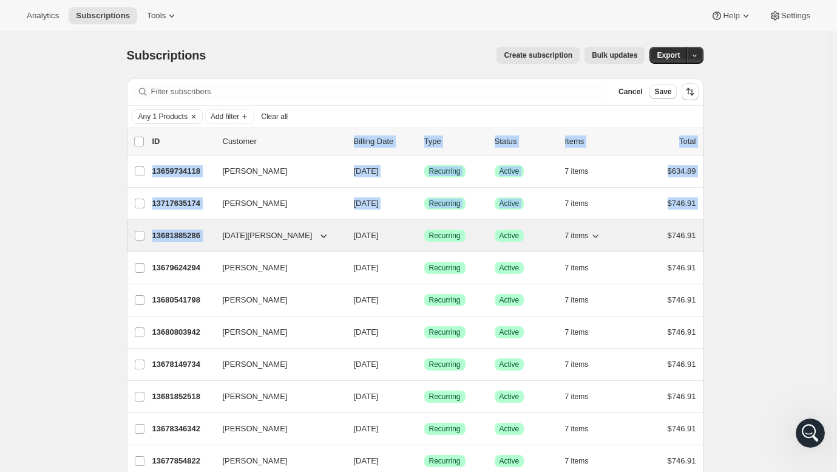
drag, startPoint x: 330, startPoint y: 146, endPoint x: 329, endPoint y: 239, distance: 93.5
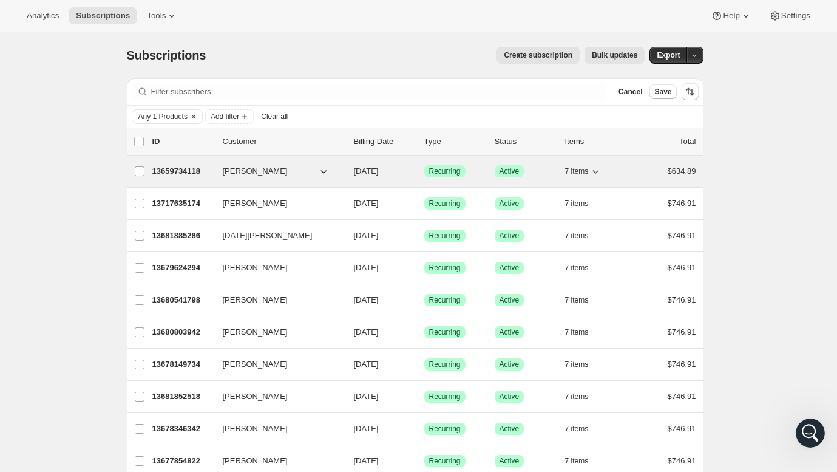
click at [316, 170] on button "[PERSON_NAME]" at bounding box center [275, 170] width 121 height 19
click at [325, 171] on icon "button" at bounding box center [323, 172] width 6 height 4
click at [584, 170] on span "7 items" at bounding box center [577, 171] width 24 height 10
click at [626, 171] on div "7 items" at bounding box center [595, 171] width 61 height 17
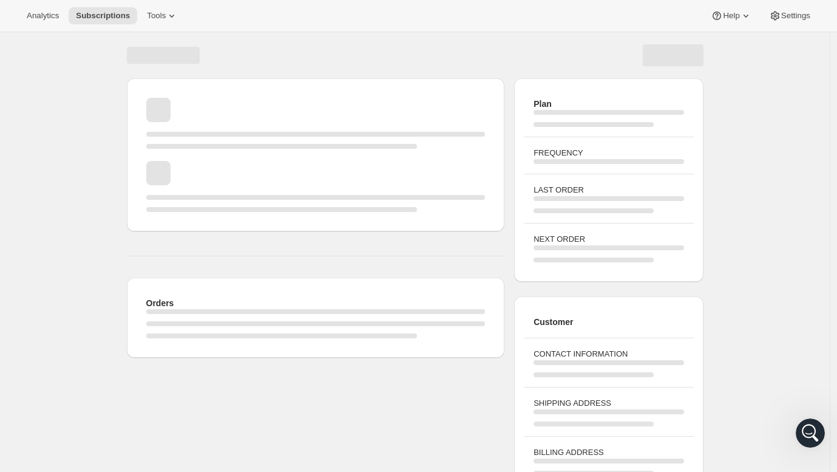
click at [277, 163] on div "Page loading" at bounding box center [315, 186] width 339 height 51
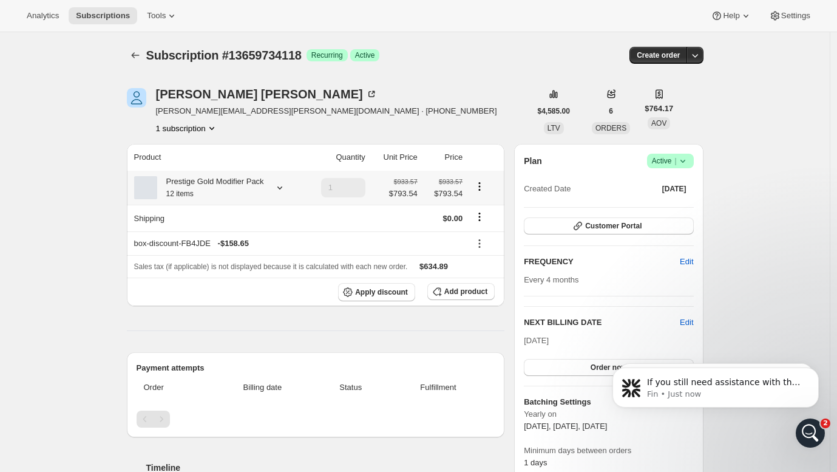
click at [282, 189] on icon at bounding box center [279, 187] width 5 height 3
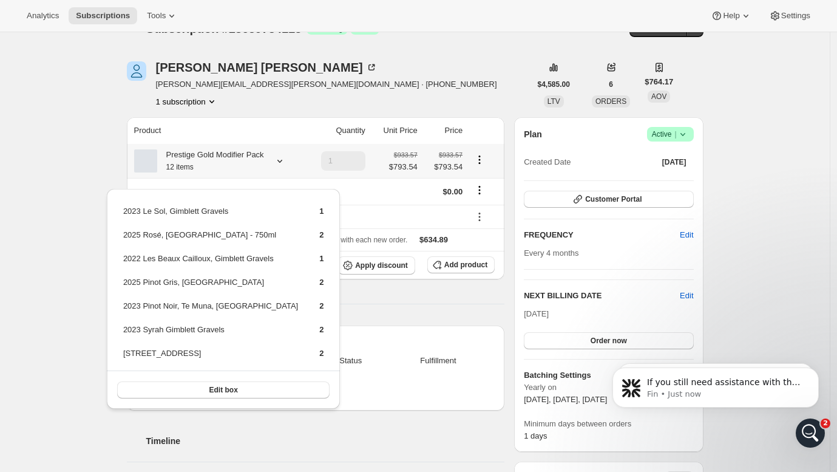
scroll to position [22, 0]
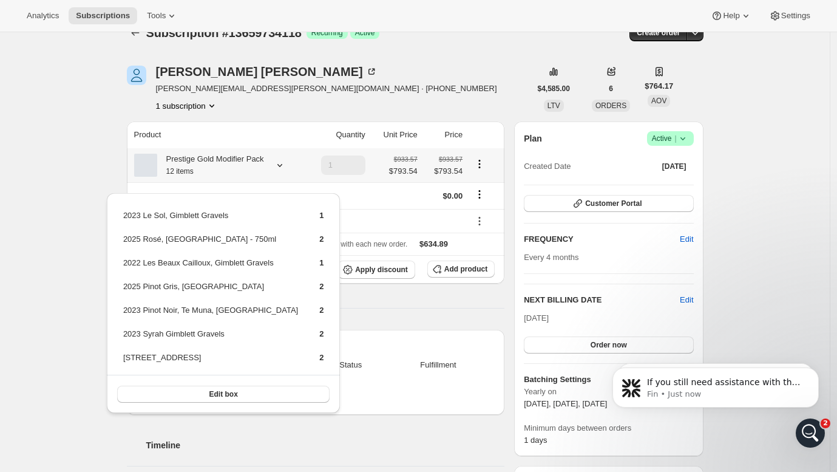
click at [286, 171] on icon at bounding box center [280, 165] width 12 height 12
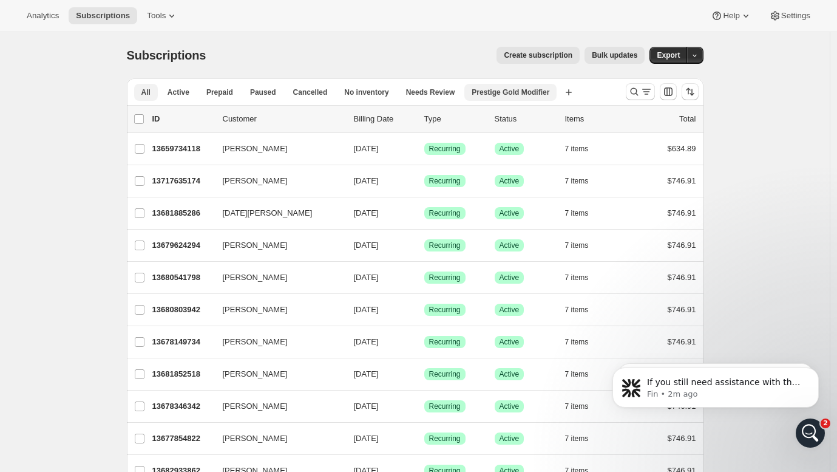
click at [520, 95] on span "Prestige Gold Modifier" at bounding box center [511, 92] width 78 height 10
click at [561, 86] on button "Prestige Gold Modifier" at bounding box center [515, 92] width 102 height 17
click at [524, 157] on span "Delete view" at bounding box center [523, 158] width 41 height 9
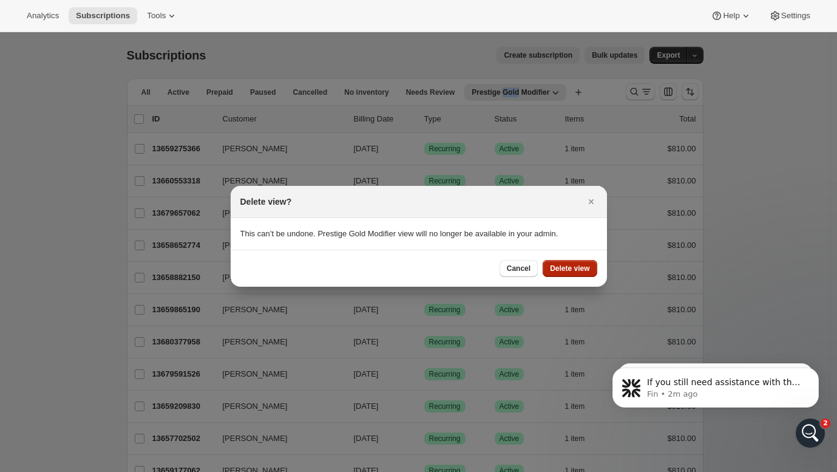
click at [586, 266] on span "Delete view" at bounding box center [569, 268] width 39 height 10
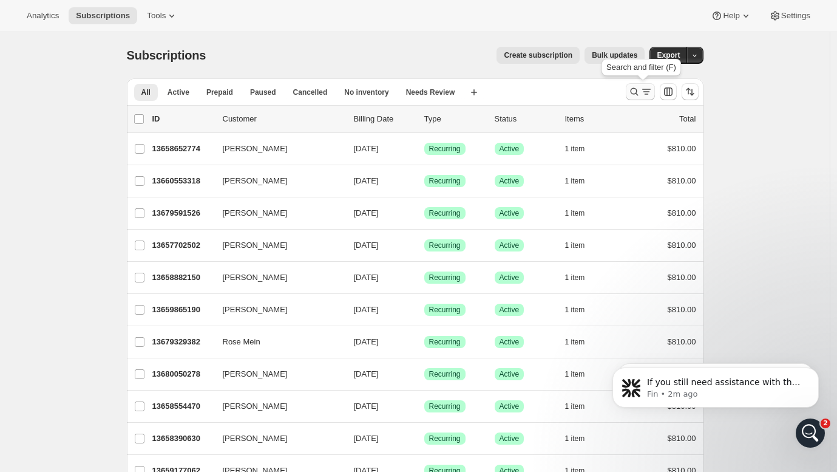
click at [648, 93] on icon "Search and filter results" at bounding box center [646, 92] width 12 height 12
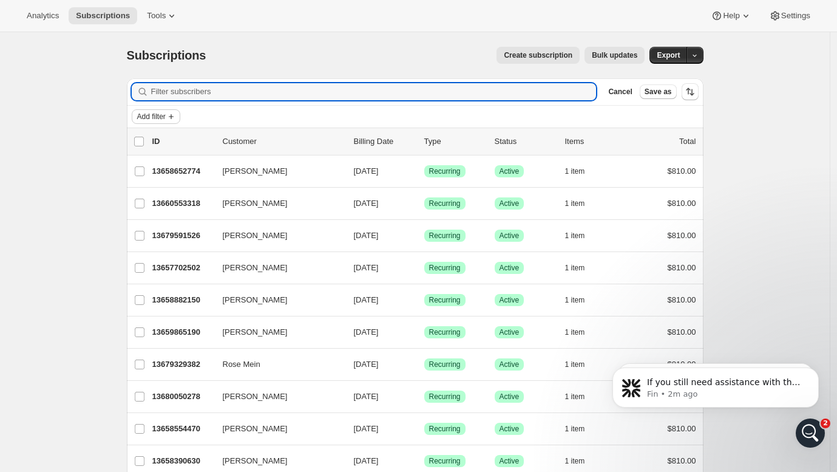
click at [153, 110] on button "Add filter" at bounding box center [156, 116] width 49 height 15
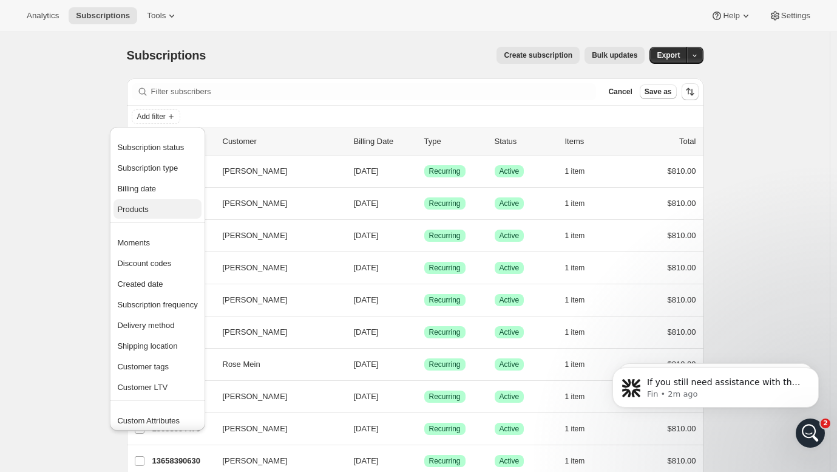
click at [138, 209] on span "Products" at bounding box center [132, 209] width 31 height 9
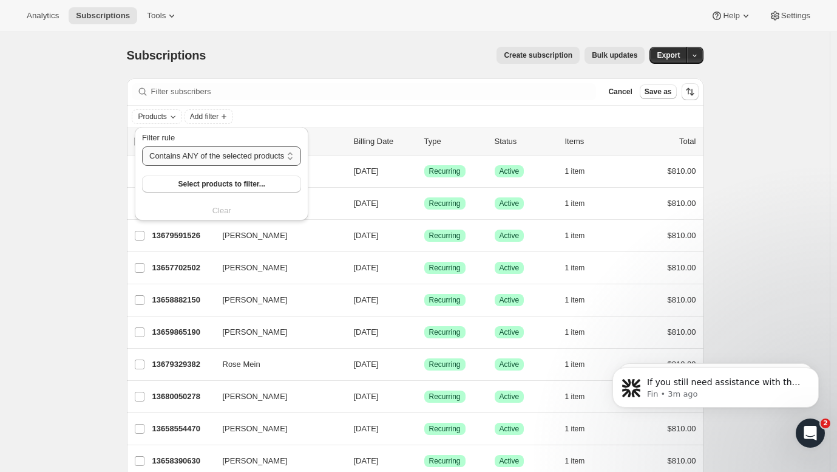
select select "only"
click at [263, 181] on span "Select products to filter..." at bounding box center [224, 184] width 87 height 10
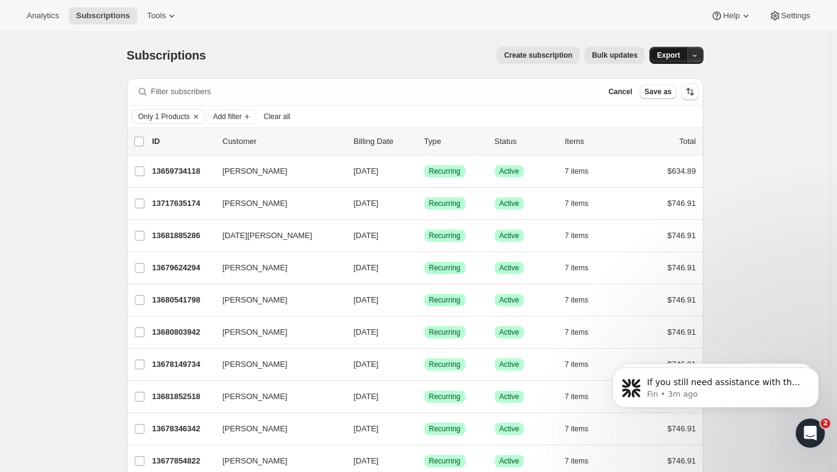
click at [664, 50] on button "Export" at bounding box center [668, 55] width 38 height 17
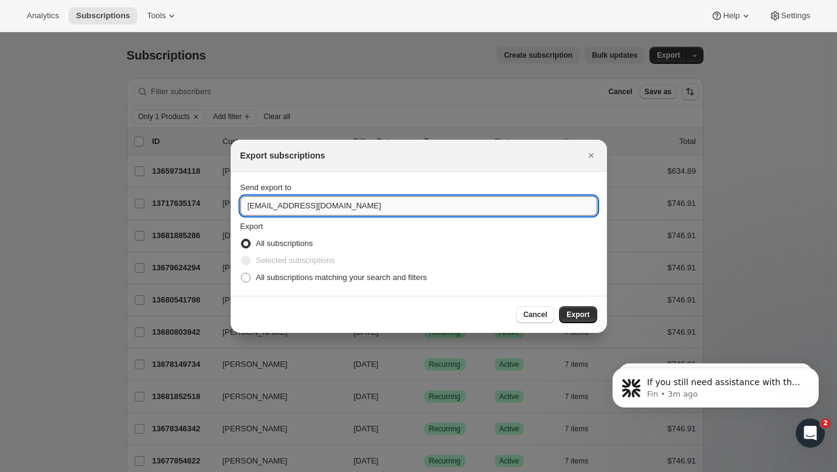
click at [284, 208] on input "[EMAIL_ADDRESS][DOMAIN_NAME]" at bounding box center [418, 205] width 357 height 19
click at [373, 208] on input "[EMAIL_ADDRESS][DOMAIN_NAME]" at bounding box center [418, 205] width 357 height 19
drag, startPoint x: 283, startPoint y: 209, endPoint x: 215, endPoint y: 206, distance: 68.0
click at [425, 207] on input "[PERSON_NAME][EMAIL_ADDRESS][PERSON_NAME][DOMAIN_NAME]" at bounding box center [418, 205] width 357 height 19
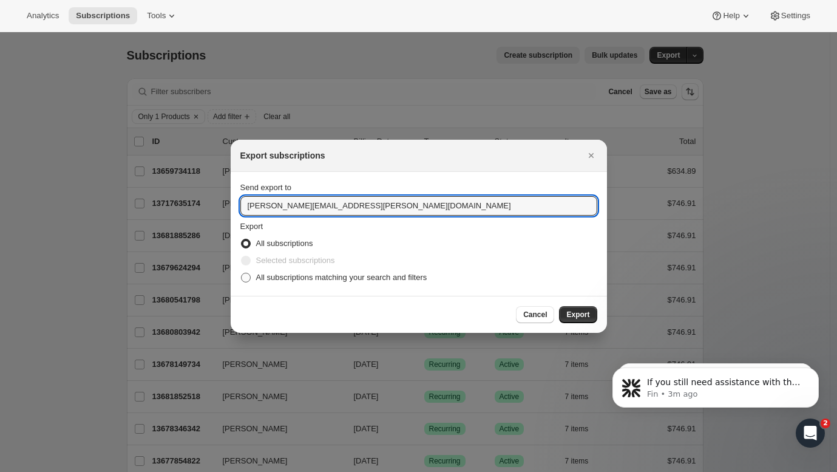
type input "[PERSON_NAME][EMAIL_ADDRESS][PERSON_NAME][DOMAIN_NAME]"
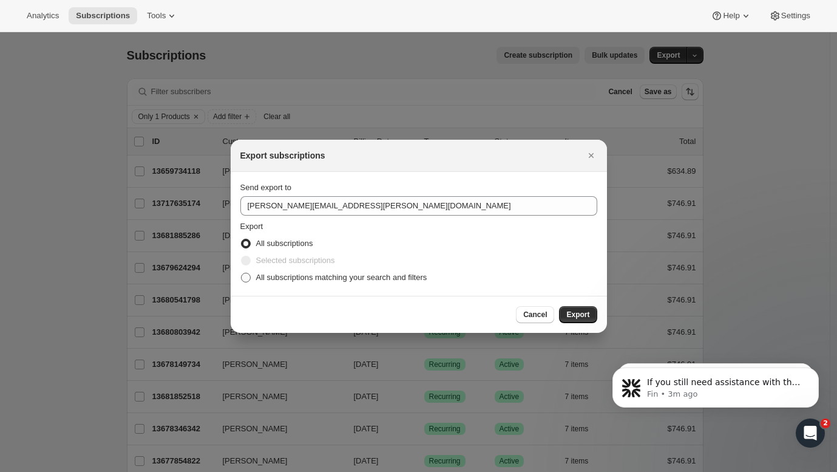
click at [241, 280] on span ":r13k:" at bounding box center [246, 277] width 10 height 10
click at [241, 273] on input "All subscriptions matching your search and filters" at bounding box center [241, 272] width 1 height 1
radio input "true"
click at [583, 315] on span "Export" at bounding box center [577, 315] width 23 height 10
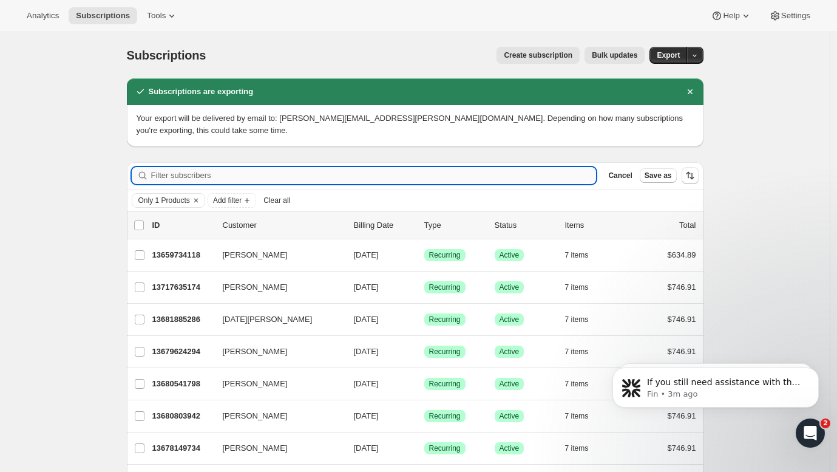
click at [197, 183] on input "Filter subscribers" at bounding box center [373, 175] width 445 height 17
click at [198, 199] on icon "Clear" at bounding box center [196, 200] width 10 height 10
click at [291, 171] on input "Filter subscribers" at bounding box center [373, 175] width 445 height 17
click at [160, 203] on span "Add filter" at bounding box center [151, 200] width 29 height 10
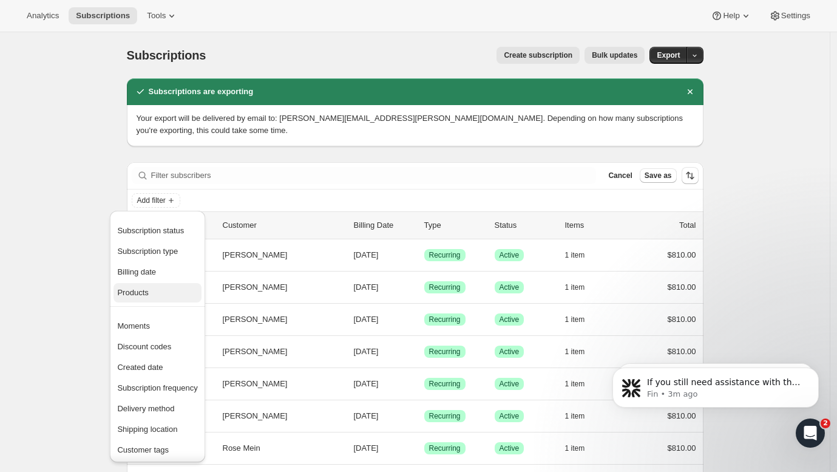
click at [144, 288] on span "Products" at bounding box center [132, 292] width 31 height 9
select select "only"
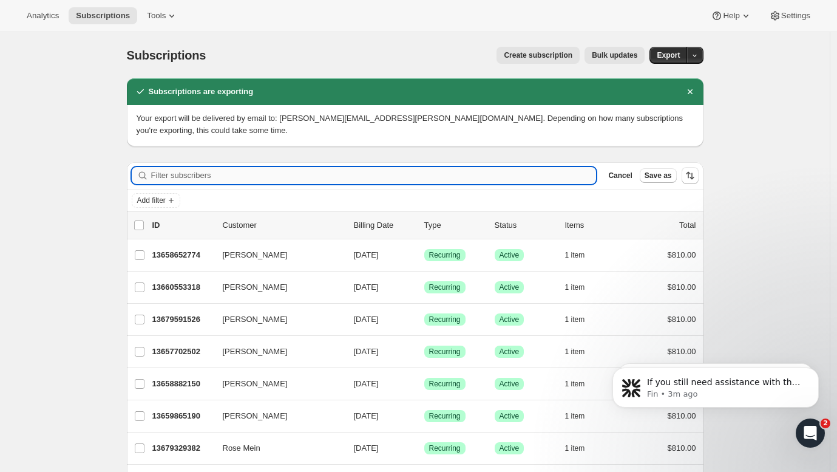
click at [183, 175] on input "Filter subscribers" at bounding box center [373, 175] width 445 height 17
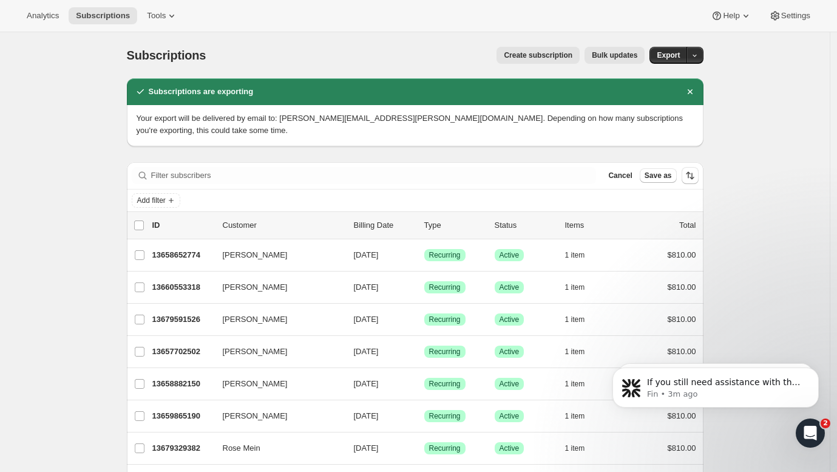
click at [629, 174] on span "Cancel" at bounding box center [620, 176] width 24 height 10
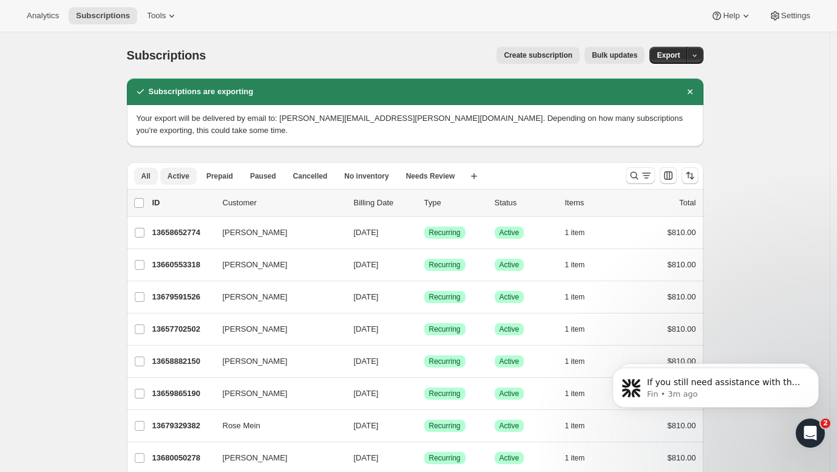
click at [188, 172] on span "Active" at bounding box center [179, 176] width 22 height 10
click at [640, 177] on icon "Search and filter results" at bounding box center [634, 175] width 12 height 12
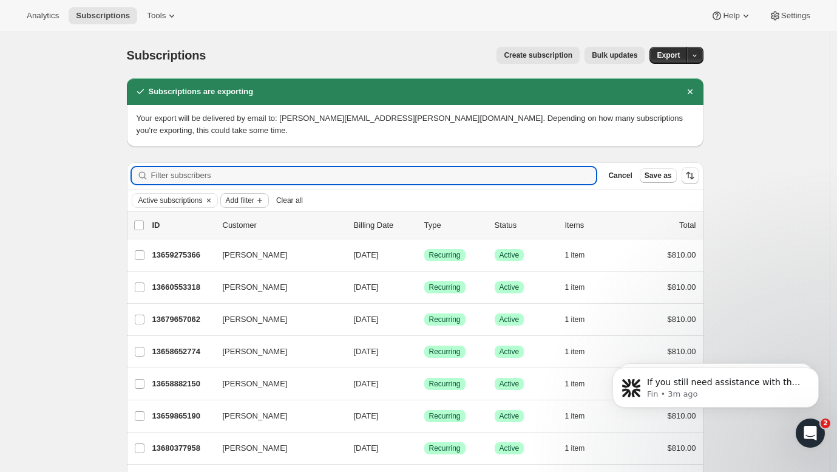
click at [242, 200] on span "Add filter" at bounding box center [240, 200] width 29 height 10
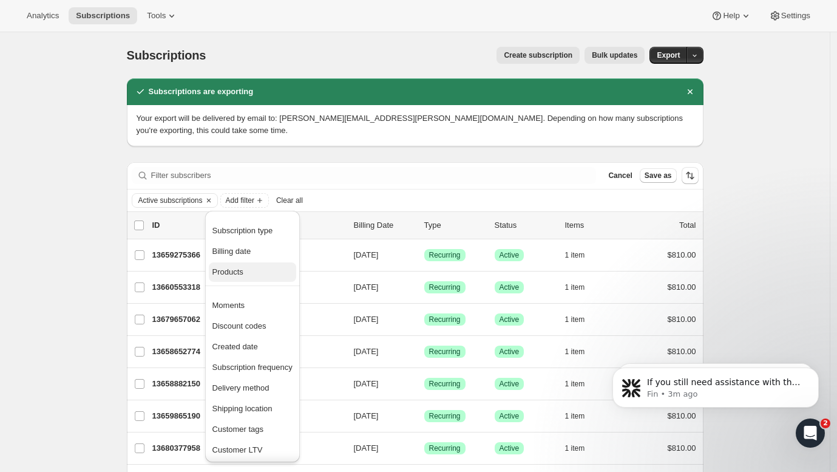
click at [242, 268] on span "Products" at bounding box center [227, 271] width 31 height 9
select select "only"
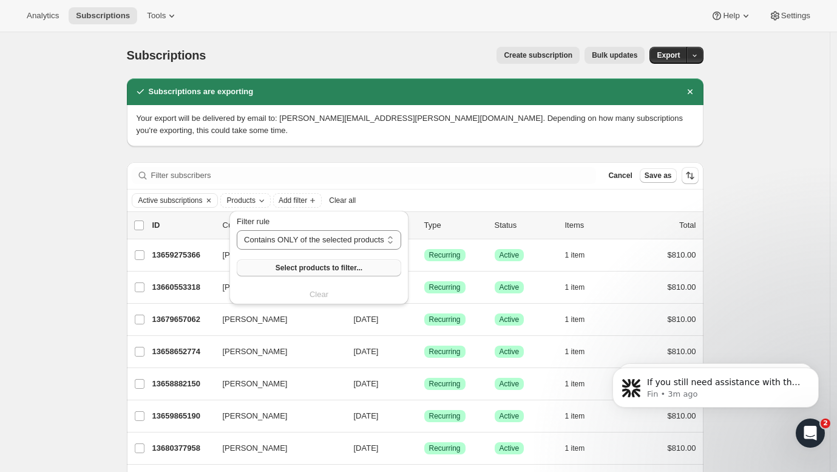
click at [308, 265] on span "Select products to filter..." at bounding box center [319, 268] width 87 height 10
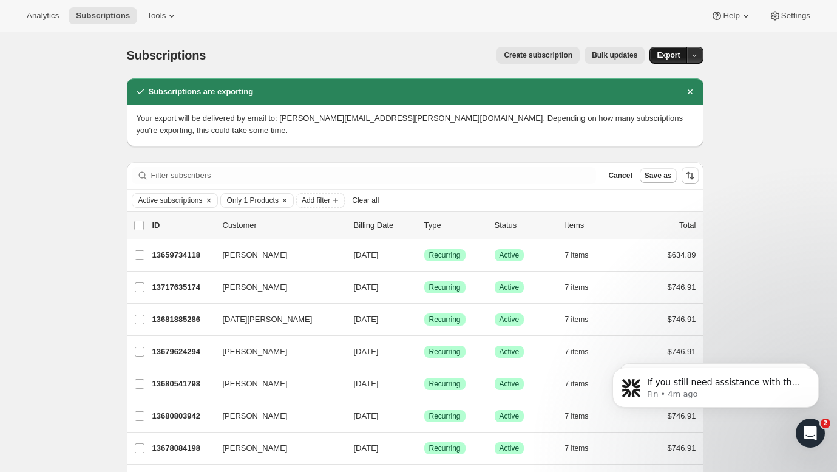
click at [673, 53] on span "Export" at bounding box center [668, 55] width 23 height 10
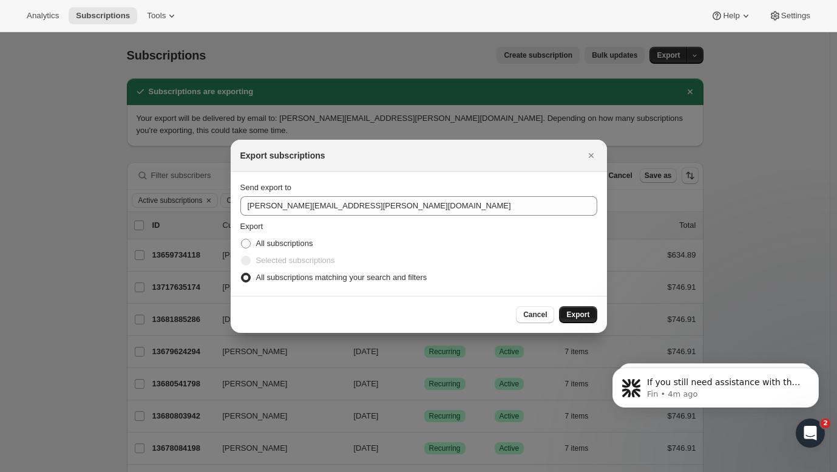
click at [574, 313] on span "Export" at bounding box center [577, 315] width 23 height 10
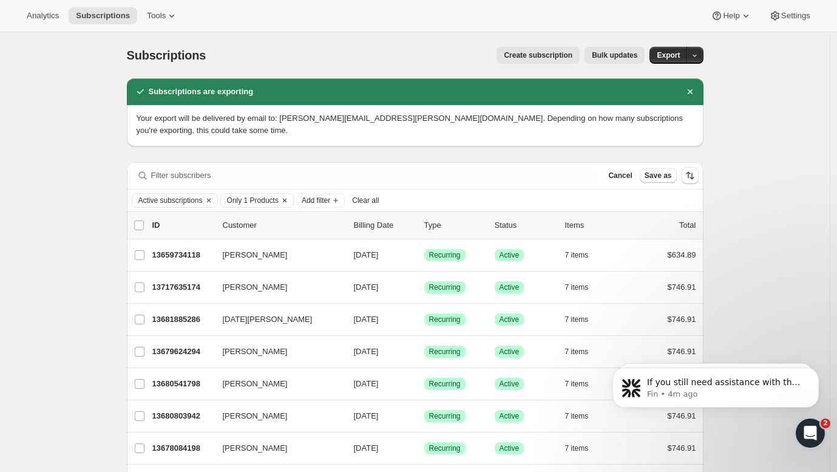
click at [286, 200] on icon "Clear" at bounding box center [285, 200] width 4 height 4
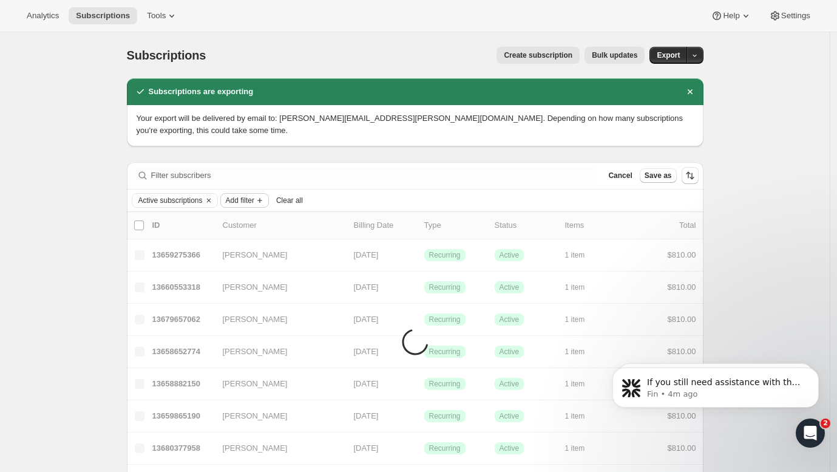
click at [254, 201] on span "Add filter" at bounding box center [240, 200] width 29 height 10
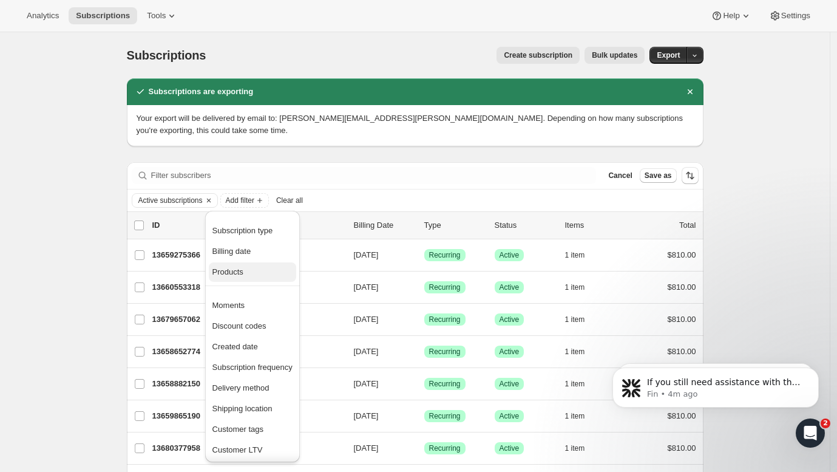
click at [237, 273] on span "Products" at bounding box center [227, 271] width 31 height 9
select select "only"
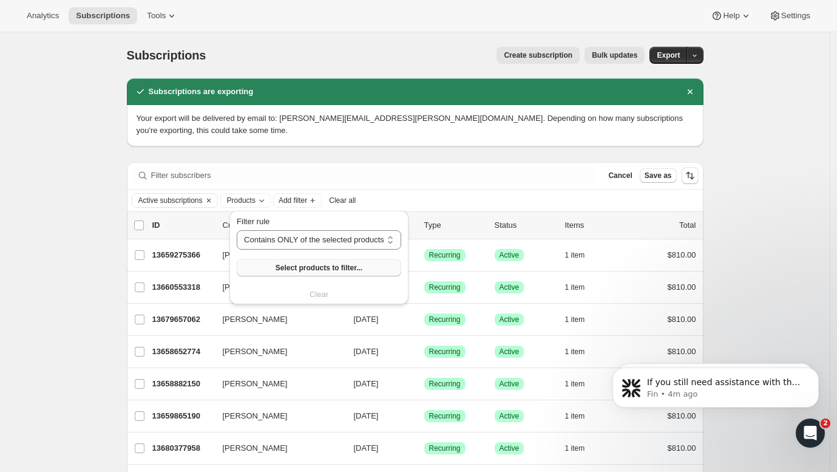
click at [314, 267] on span "Select products to filter..." at bounding box center [319, 268] width 87 height 10
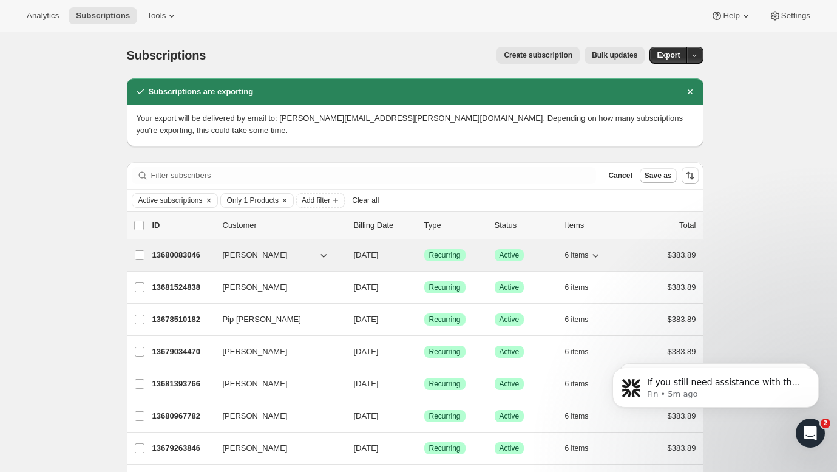
click at [258, 252] on span "[PERSON_NAME]" at bounding box center [255, 255] width 65 height 12
click at [472, 251] on div "Success Recurring" at bounding box center [454, 255] width 61 height 12
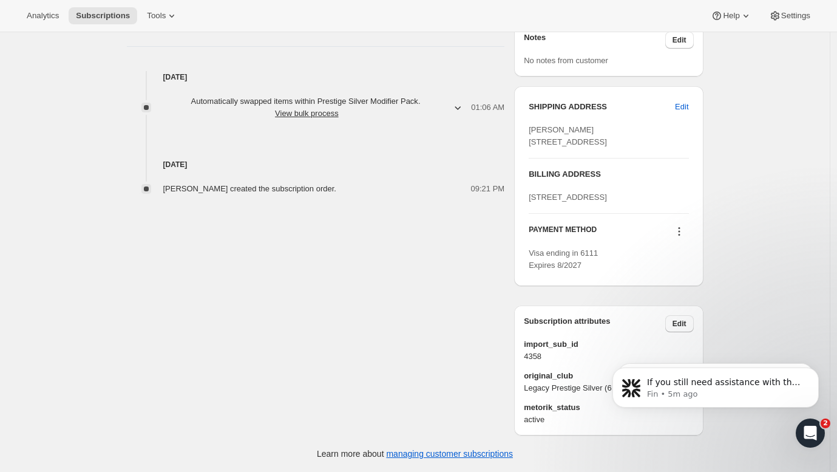
scroll to position [526, 0]
click at [816, 332] on button "Dismiss notification" at bounding box center [815, 327] width 16 height 16
click at [816, 376] on button "Dismiss notification" at bounding box center [815, 371] width 16 height 16
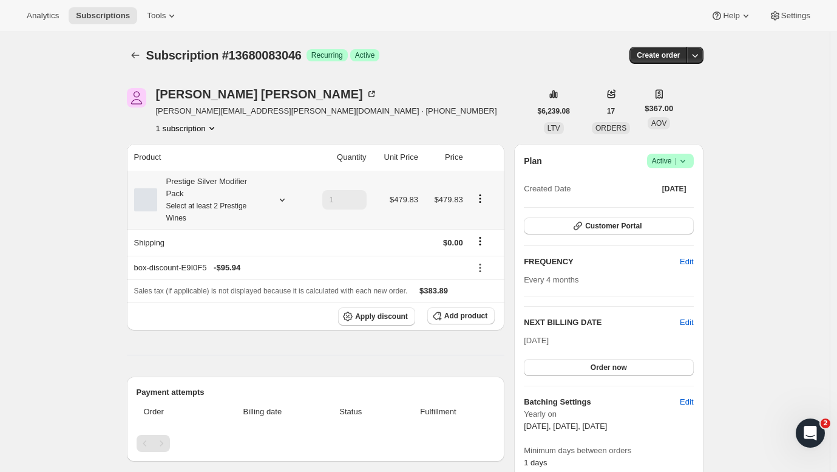
scroll to position [0, 0]
click at [284, 200] on icon at bounding box center [281, 199] width 5 height 3
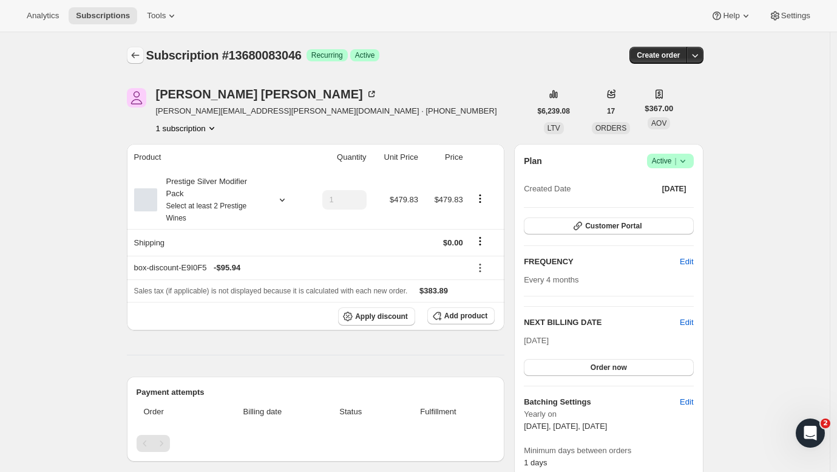
click at [134, 56] on icon "Subscriptions" at bounding box center [135, 55] width 12 height 12
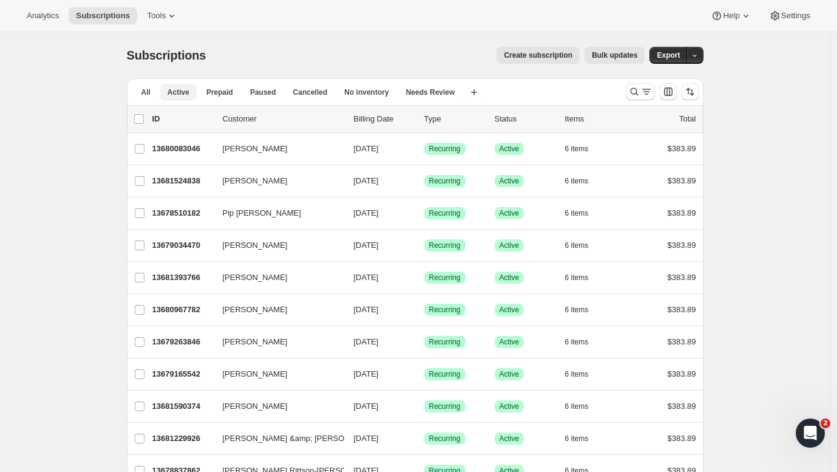
click at [186, 94] on span "Active" at bounding box center [179, 92] width 22 height 10
click at [652, 90] on icon "Search and filter results" at bounding box center [646, 92] width 12 height 12
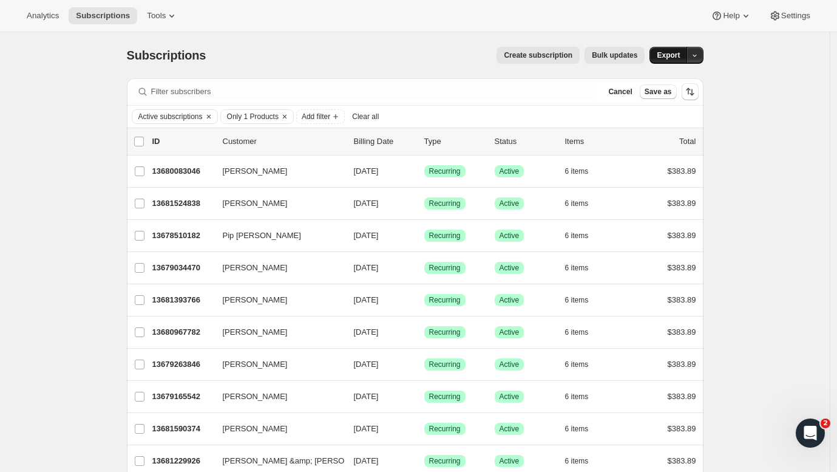
click at [677, 50] on button "Export" at bounding box center [668, 55] width 38 height 17
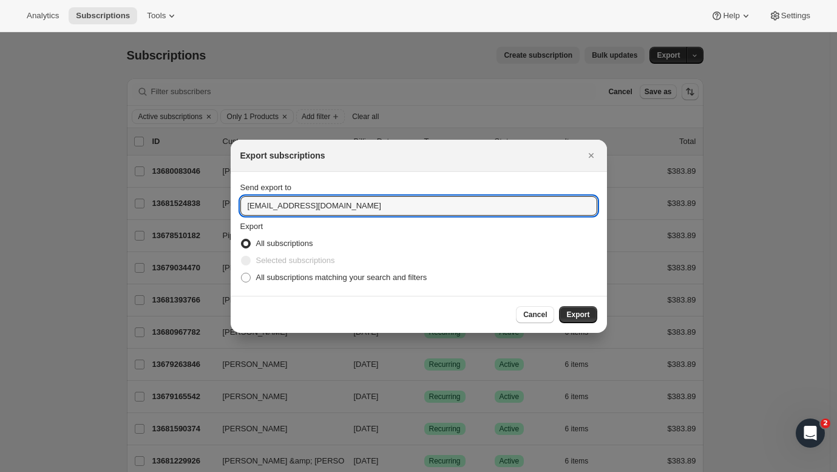
drag, startPoint x: 283, startPoint y: 207, endPoint x: 214, endPoint y: 205, distance: 69.2
type input "[PERSON_NAME][EMAIL_ADDRESS][PERSON_NAME][DOMAIN_NAME]"
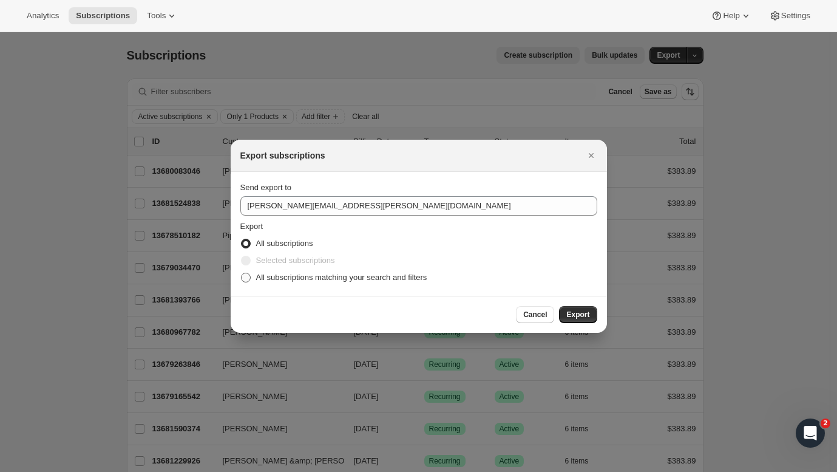
click at [245, 280] on span ":r1jc:" at bounding box center [246, 277] width 10 height 10
click at [242, 273] on input "All subscriptions matching your search and filters" at bounding box center [241, 272] width 1 height 1
radio input "true"
click at [586, 315] on span "Export" at bounding box center [577, 315] width 23 height 10
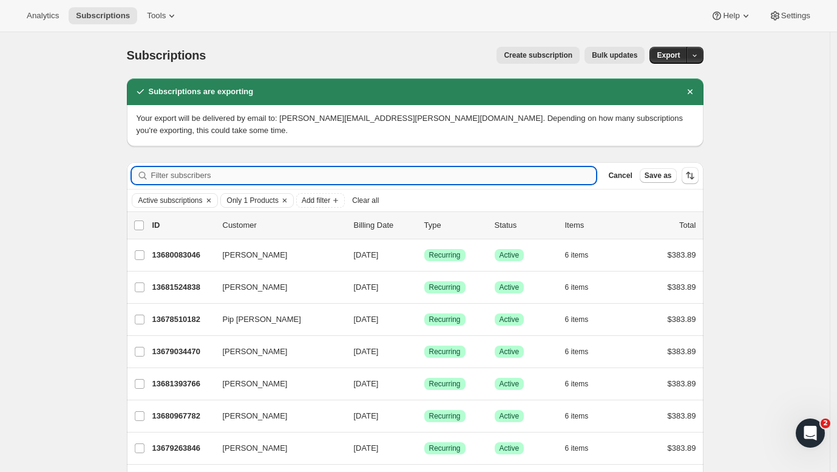
click at [183, 179] on input "Filter subscribers" at bounding box center [373, 175] width 445 height 17
click at [271, 198] on span "Only 1 Products" at bounding box center [253, 200] width 52 height 10
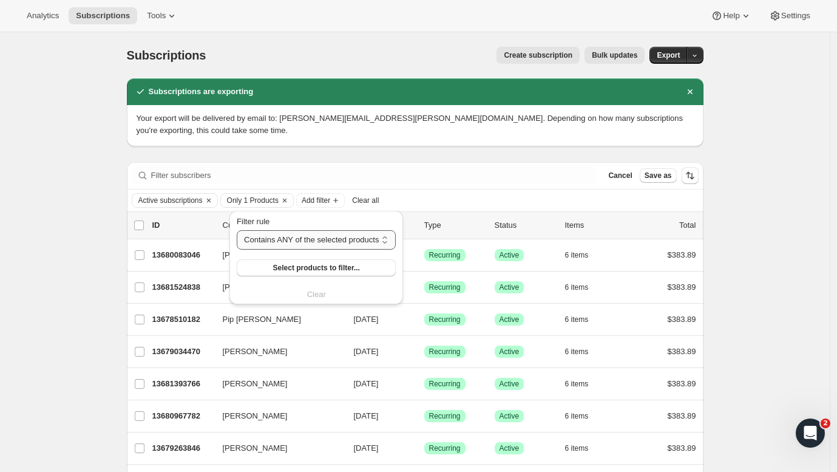
select select "only"
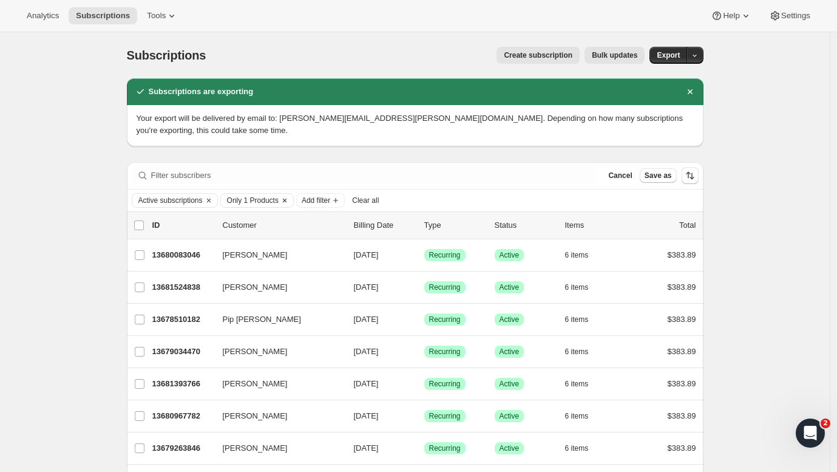
click at [259, 203] on span "Only 1 Products" at bounding box center [253, 200] width 52 height 10
select select "only"
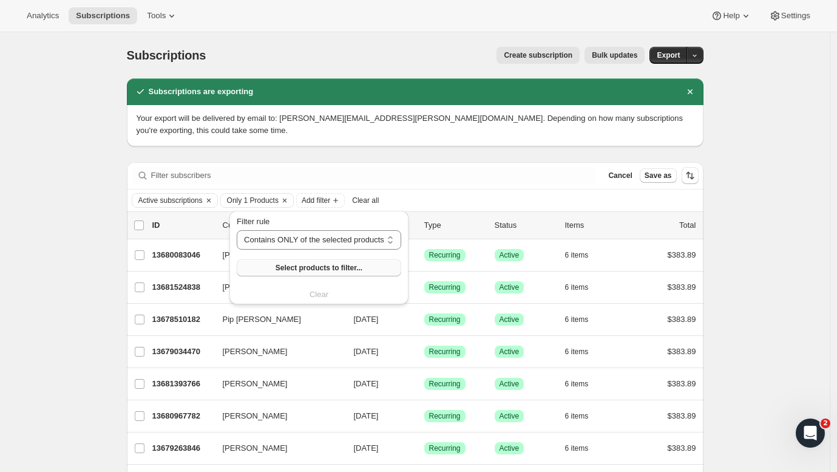
click at [284, 268] on span "Select products to filter..." at bounding box center [319, 268] width 87 height 10
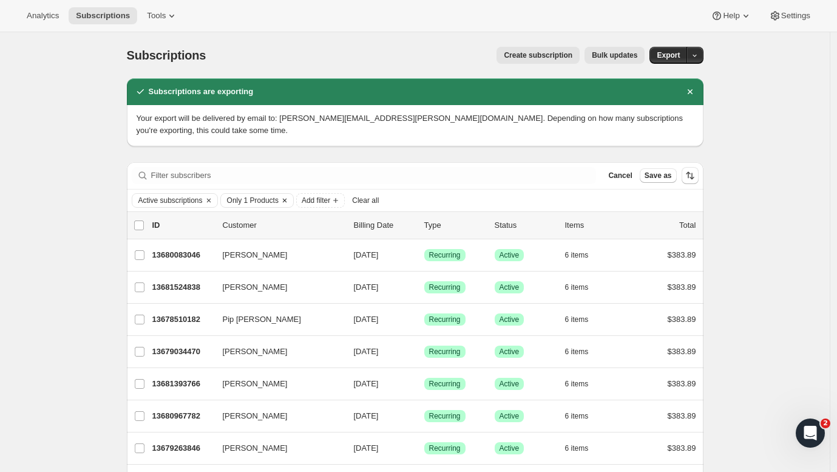
click at [279, 202] on span "Only 1 Products" at bounding box center [253, 200] width 52 height 10
select select "only"
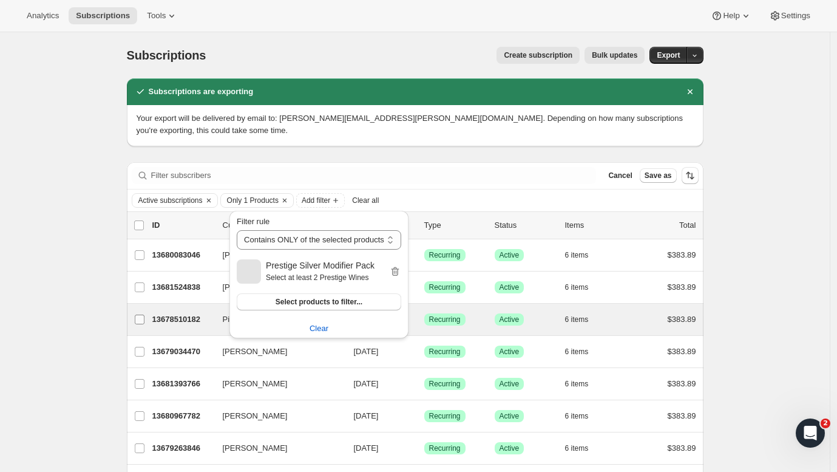
click at [130, 318] on label "Pip [PERSON_NAME]" at bounding box center [139, 319] width 25 height 32
click at [135, 318] on input "Pip [PERSON_NAME]" at bounding box center [140, 319] width 10 height 10
click at [141, 318] on input "Pip [PERSON_NAME]" at bounding box center [140, 320] width 10 height 10
checkbox input "false"
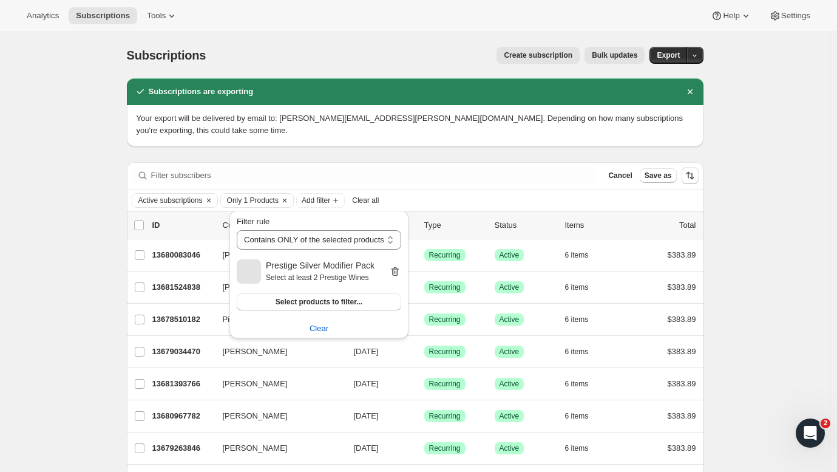
click at [395, 272] on icon "button" at bounding box center [395, 271] width 12 height 12
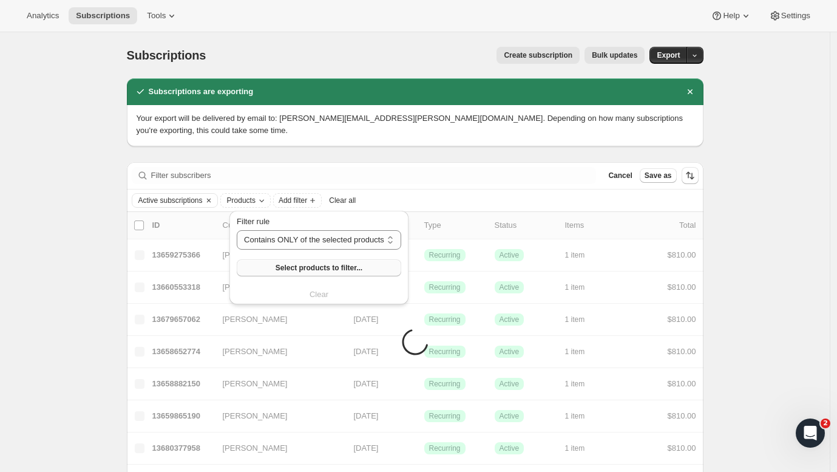
click at [316, 271] on span "Select products to filter..." at bounding box center [319, 268] width 87 height 10
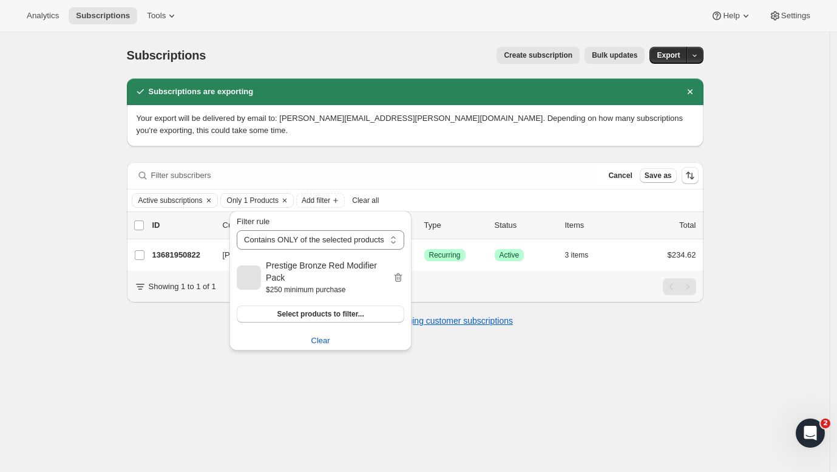
click at [93, 297] on div "Subscriptions. This page is ready Subscriptions Create subscription Bulk update…" at bounding box center [415, 268] width 830 height 472
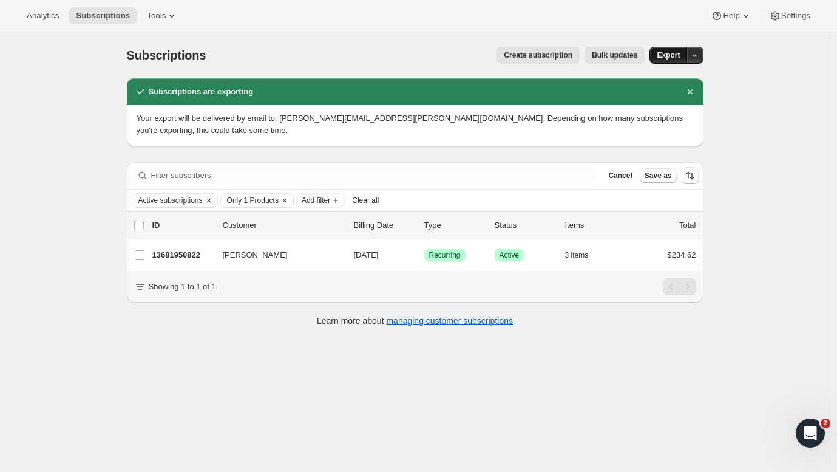
click at [669, 55] on span "Export" at bounding box center [668, 55] width 23 height 10
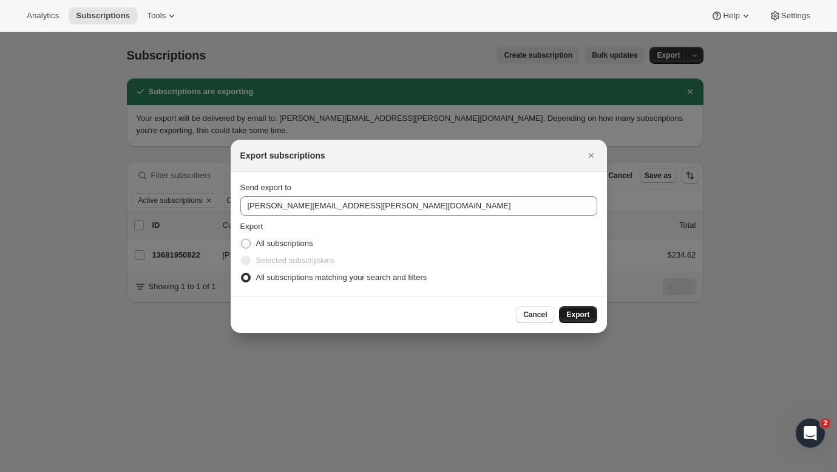
click at [574, 318] on span "Export" at bounding box center [577, 315] width 23 height 10
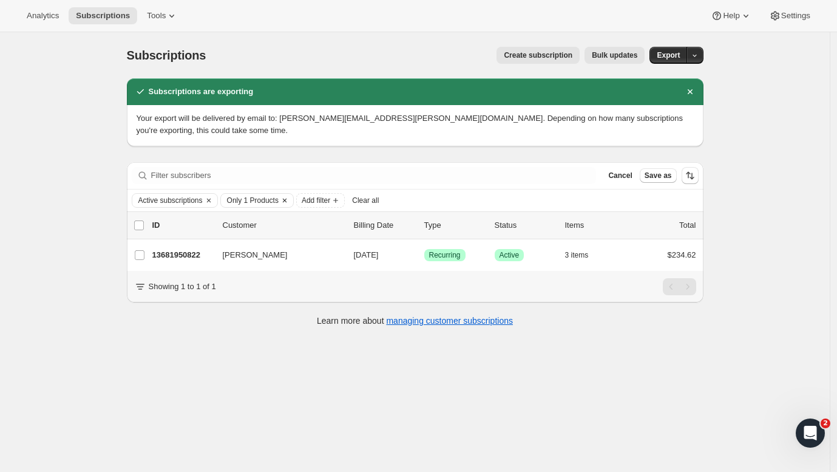
click at [269, 199] on span "Only 1 Products" at bounding box center [253, 200] width 52 height 10
select select "only"
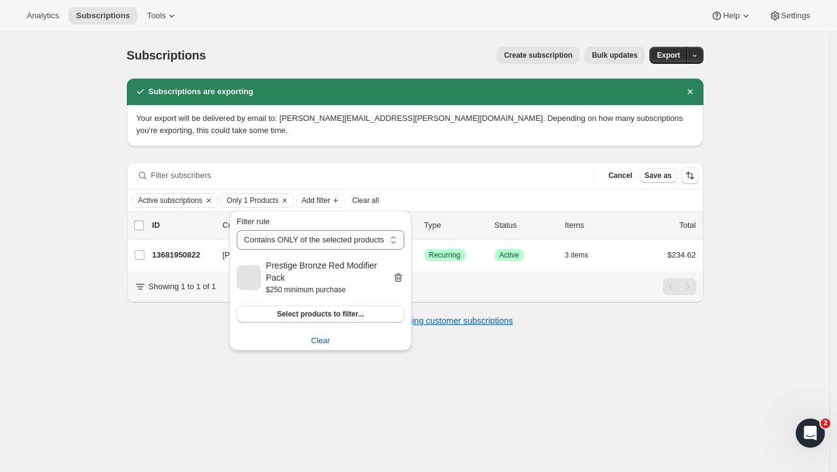
click at [398, 276] on icon "button" at bounding box center [398, 277] width 12 height 12
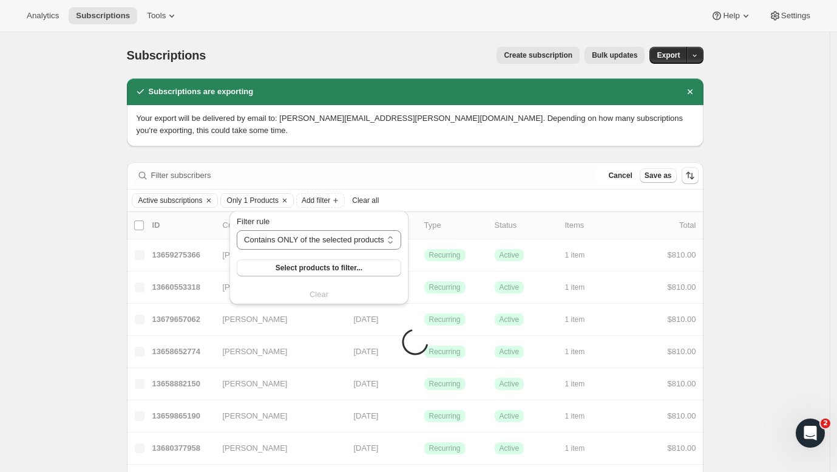
drag, startPoint x: 314, startPoint y: 316, endPoint x: 399, endPoint y: 277, distance: 93.4
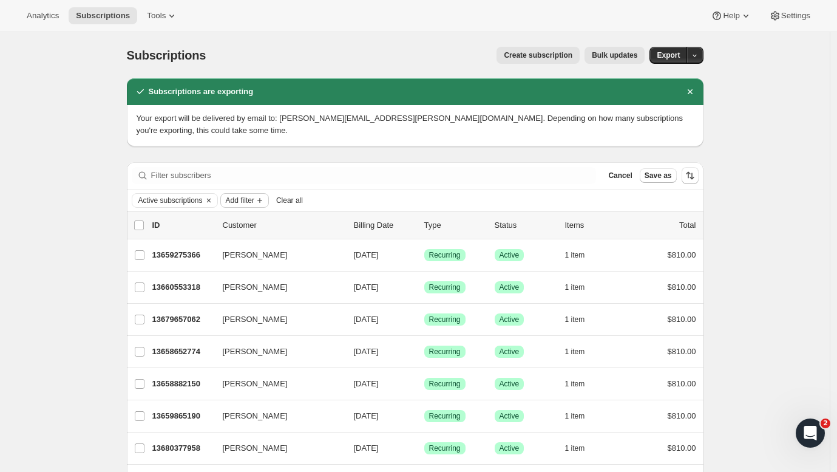
click at [254, 198] on span "Add filter" at bounding box center [240, 200] width 29 height 10
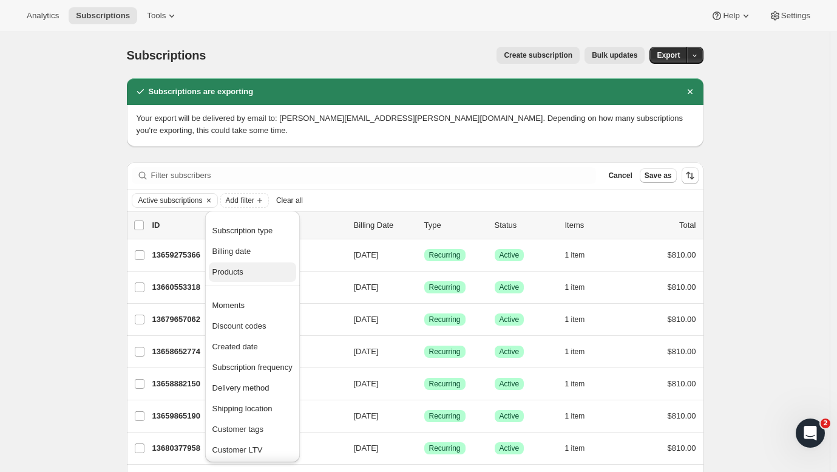
click at [248, 276] on span "Products" at bounding box center [252, 272] width 80 height 12
select select "only"
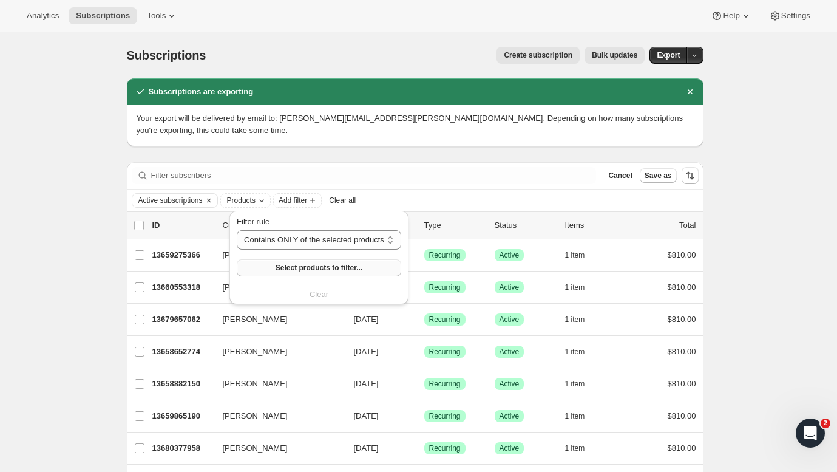
click at [299, 267] on span "Select products to filter..." at bounding box center [319, 268] width 87 height 10
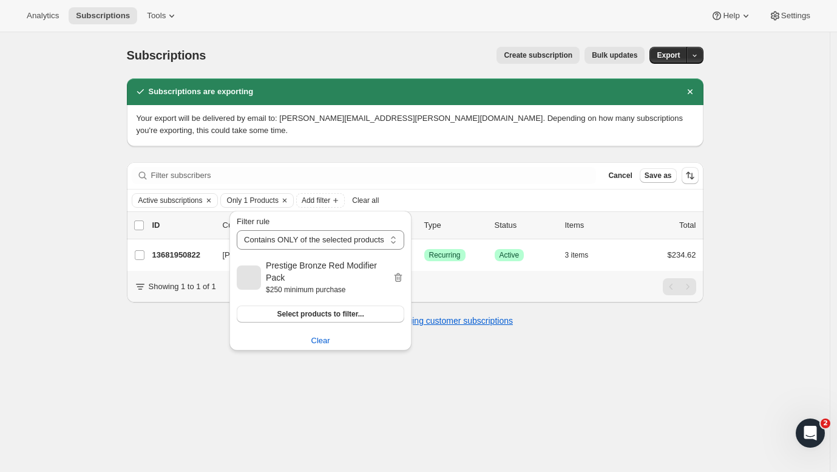
click at [536, 371] on div "Subscriptions. This page is ready Subscriptions Create subscription Bulk update…" at bounding box center [415, 268] width 830 height 472
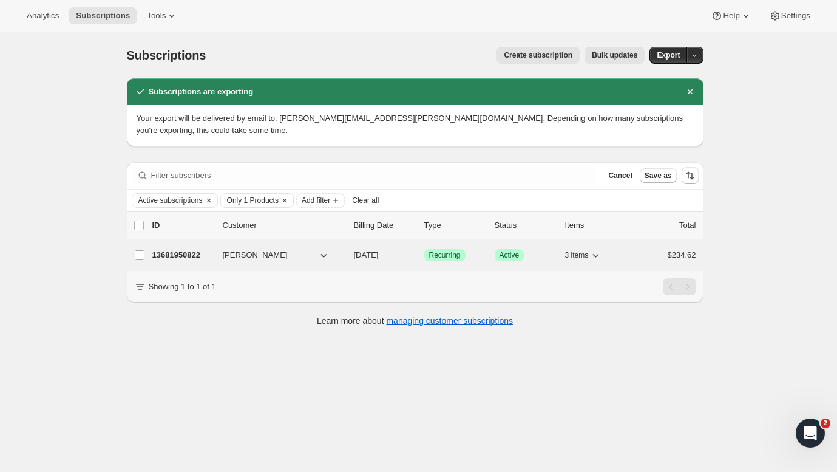
click at [273, 253] on span "[PERSON_NAME]" at bounding box center [255, 255] width 65 height 12
click at [327, 254] on icon "button" at bounding box center [323, 255] width 12 height 12
click at [479, 252] on div "Success Recurring" at bounding box center [454, 255] width 61 height 12
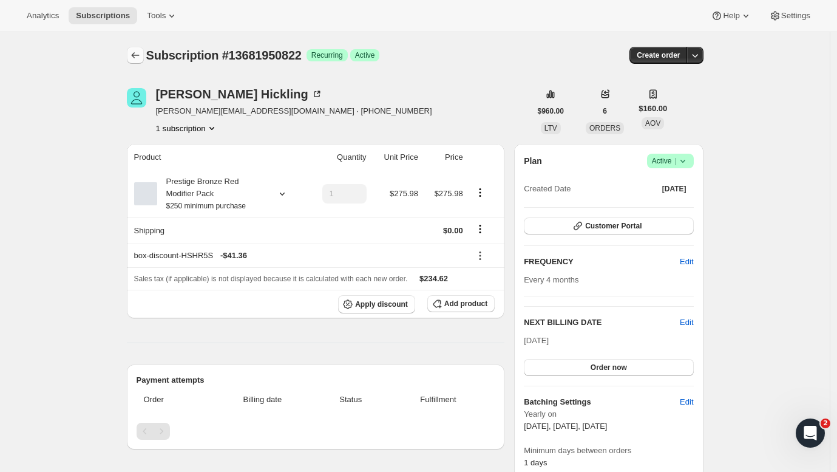
click at [138, 52] on icon "Subscriptions" at bounding box center [135, 55] width 12 height 12
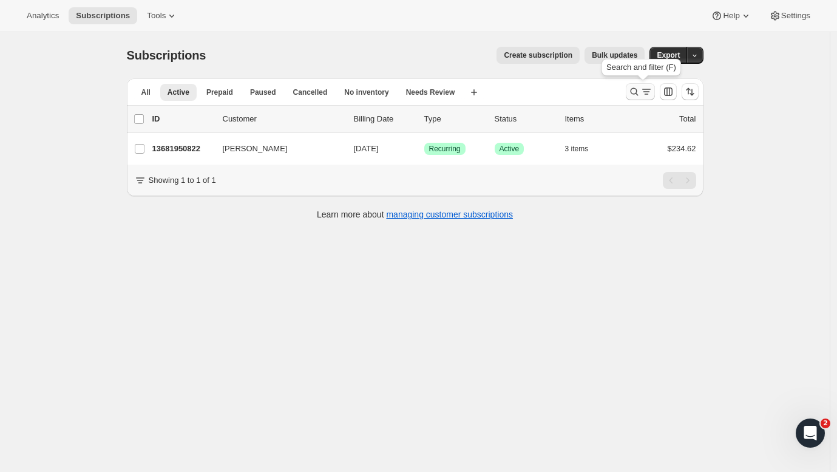
click at [652, 94] on icon "Search and filter results" at bounding box center [646, 92] width 12 height 12
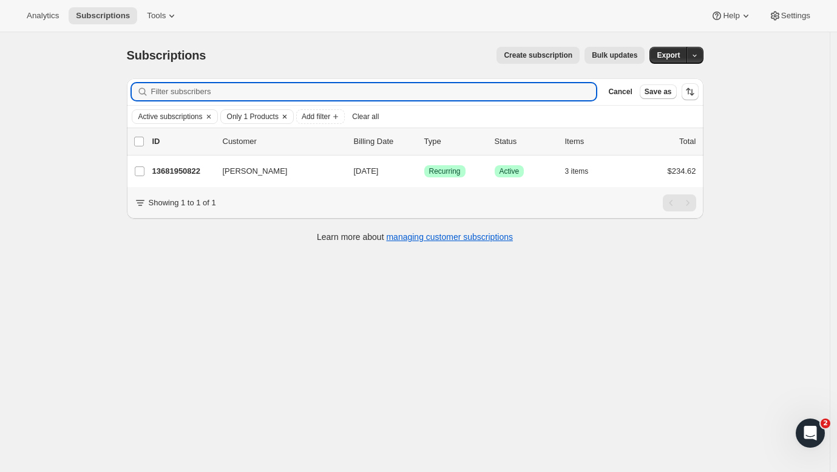
click at [289, 116] on icon "Clear" at bounding box center [285, 117] width 10 height 10
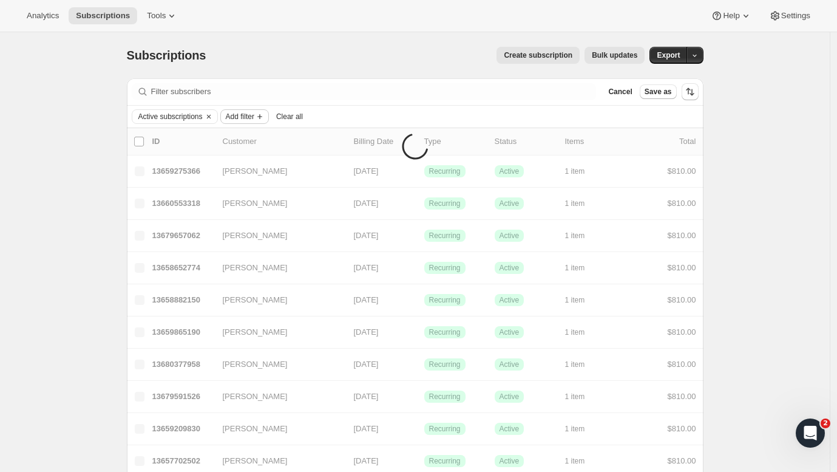
click at [265, 112] on icon "Add filter" at bounding box center [260, 117] width 10 height 10
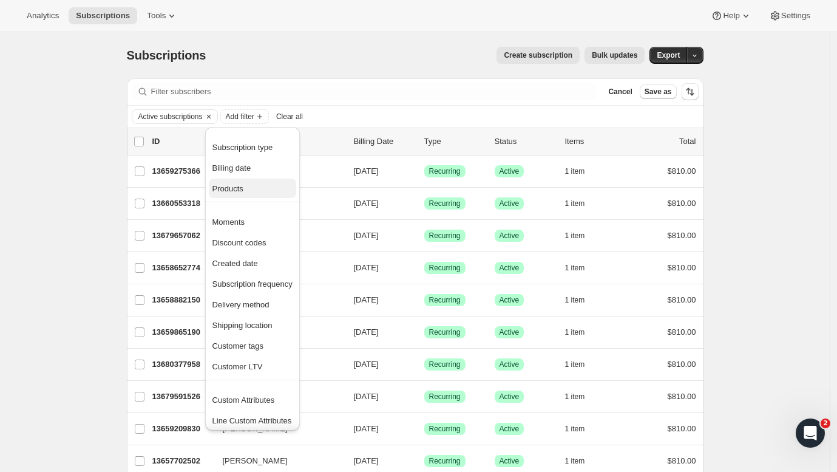
click at [242, 188] on span "Products" at bounding box center [227, 188] width 31 height 9
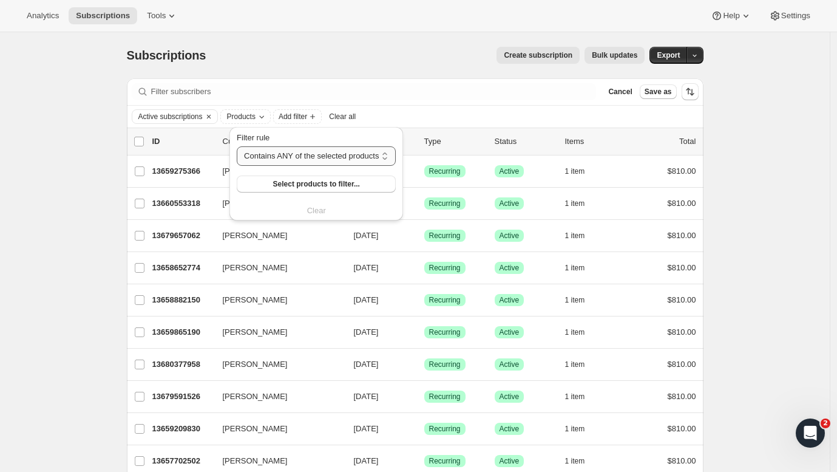
select select "only"
click at [321, 186] on span "Select products to filter..." at bounding box center [319, 184] width 87 height 10
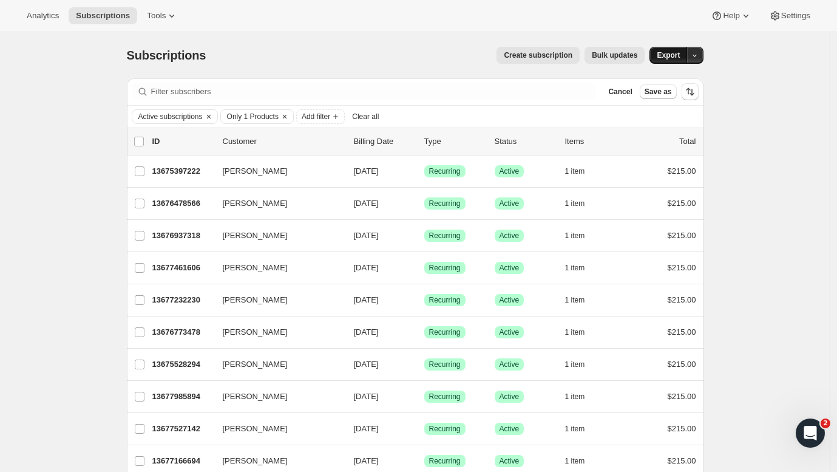
click at [671, 59] on span "Export" at bounding box center [668, 55] width 23 height 10
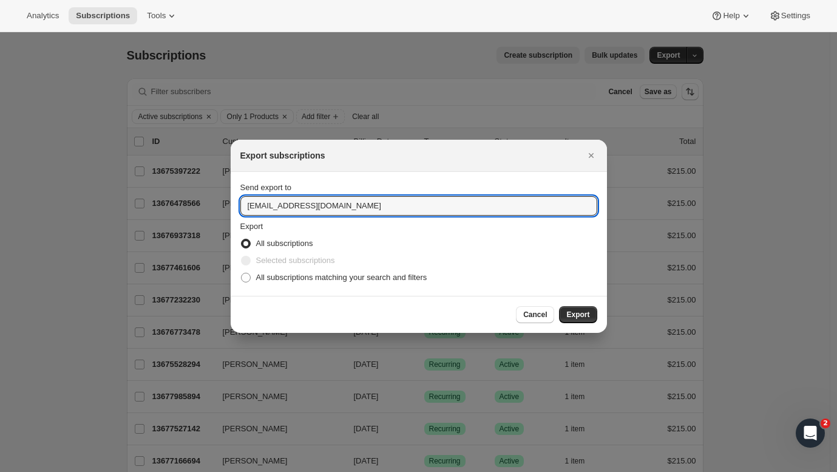
drag, startPoint x: 283, startPoint y: 205, endPoint x: 198, endPoint y: 205, distance: 85.6
type input "[PERSON_NAME][EMAIL_ADDRESS][PERSON_NAME][DOMAIN_NAME]"
click at [248, 278] on span ":r2b8:" at bounding box center [246, 277] width 10 height 10
click at [242, 273] on input "All subscriptions matching your search and filters" at bounding box center [241, 272] width 1 height 1
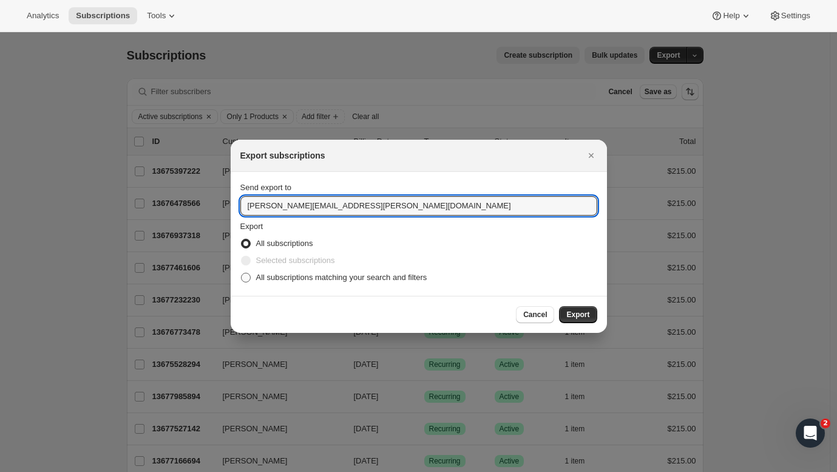
radio input "true"
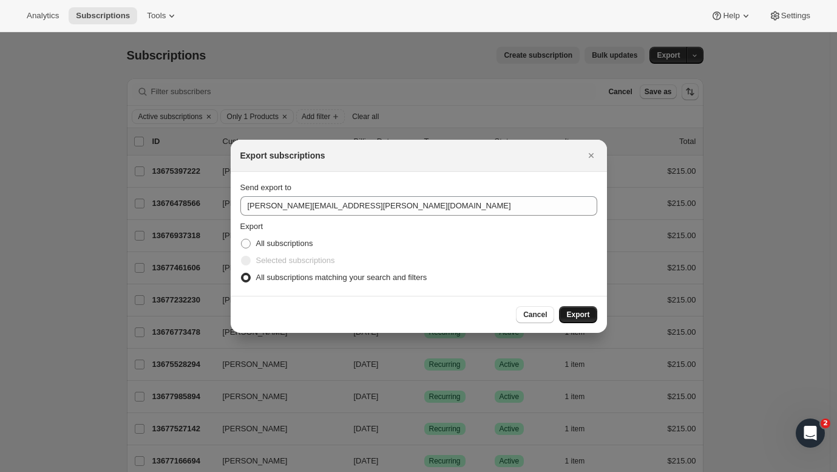
click at [580, 317] on span "Export" at bounding box center [577, 315] width 23 height 10
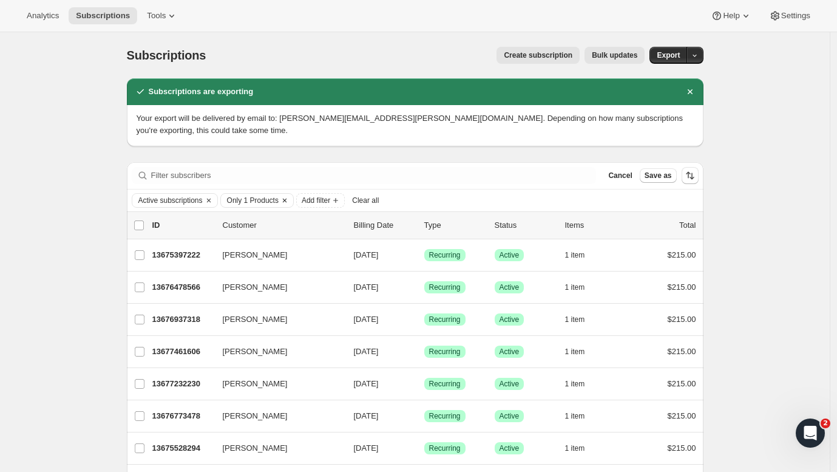
click at [274, 197] on span "Only 1 Products" at bounding box center [253, 200] width 52 height 10
select select "only"
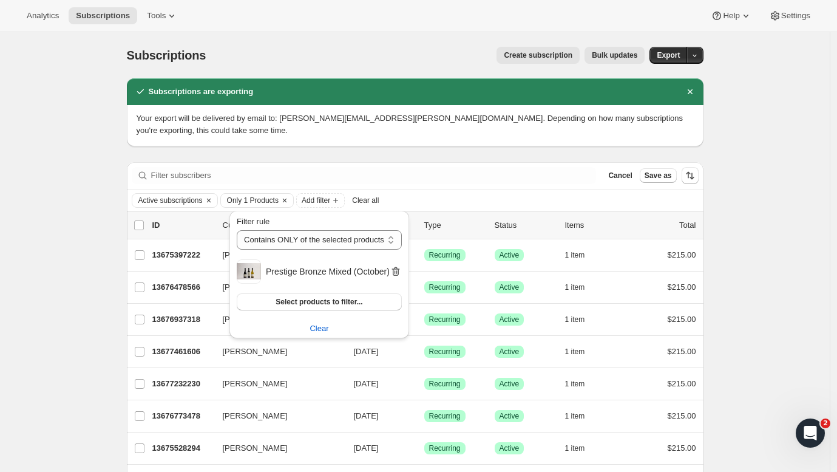
click at [396, 271] on icon "button" at bounding box center [394, 272] width 1 height 4
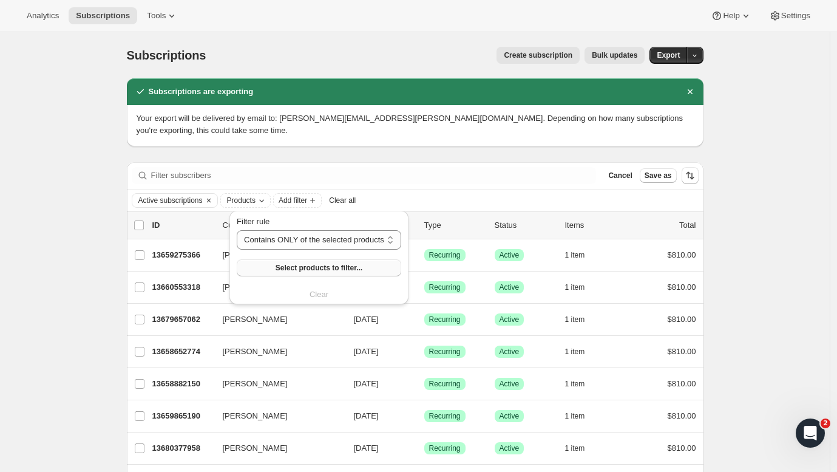
click at [320, 268] on span "Select products to filter..." at bounding box center [319, 268] width 87 height 10
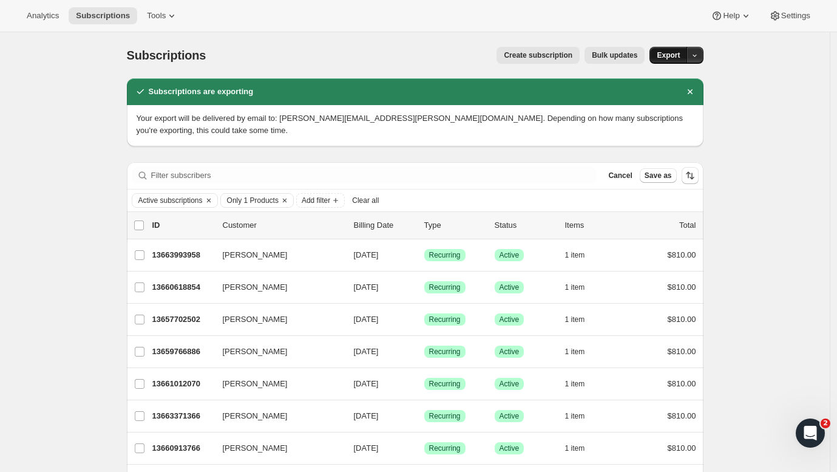
click at [671, 55] on span "Export" at bounding box center [668, 55] width 23 height 10
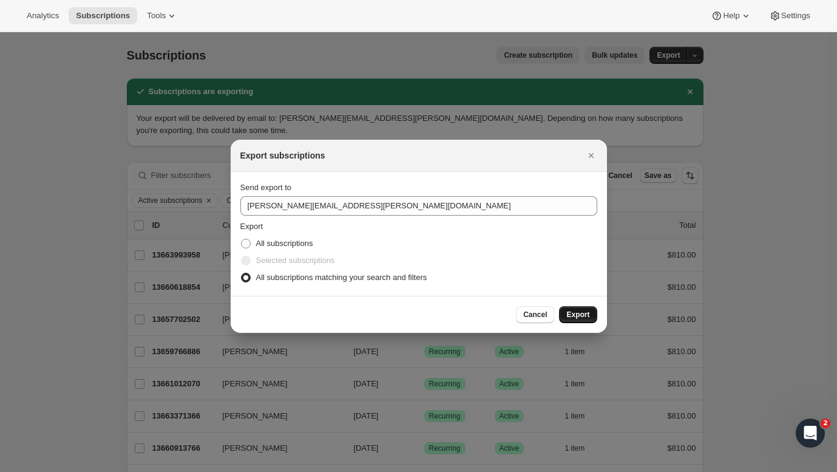
click at [575, 314] on span "Export" at bounding box center [577, 315] width 23 height 10
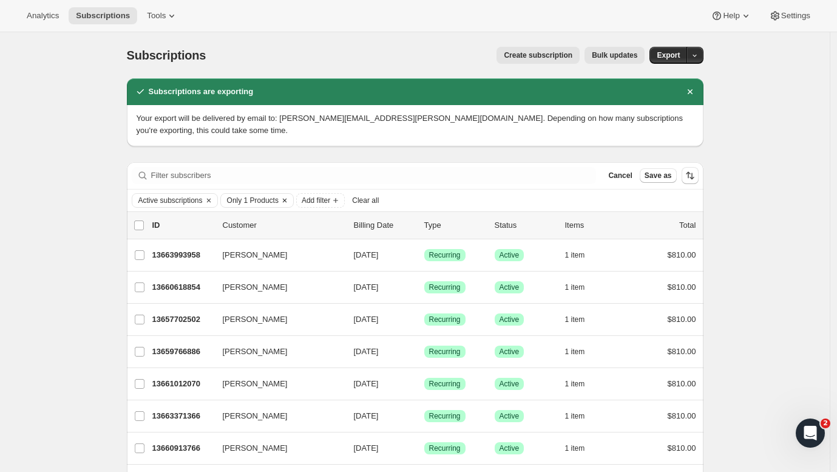
click at [272, 197] on span "Only 1 Products" at bounding box center [253, 200] width 52 height 10
select select "only"
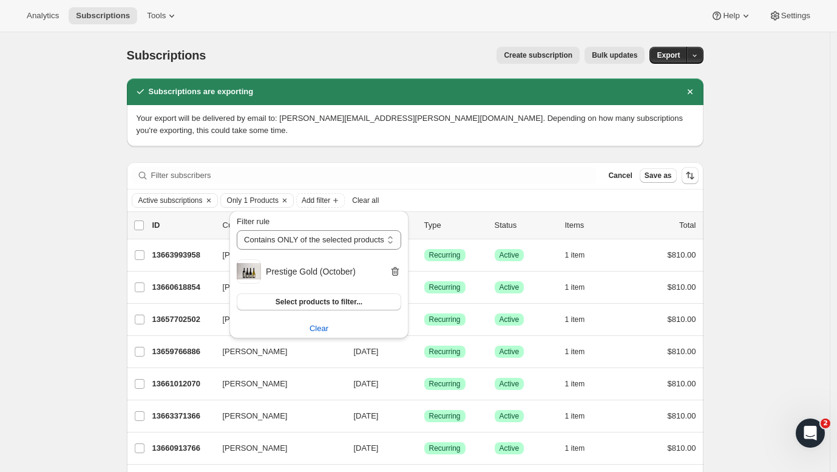
click at [396, 275] on icon "button" at bounding box center [395, 270] width 8 height 9
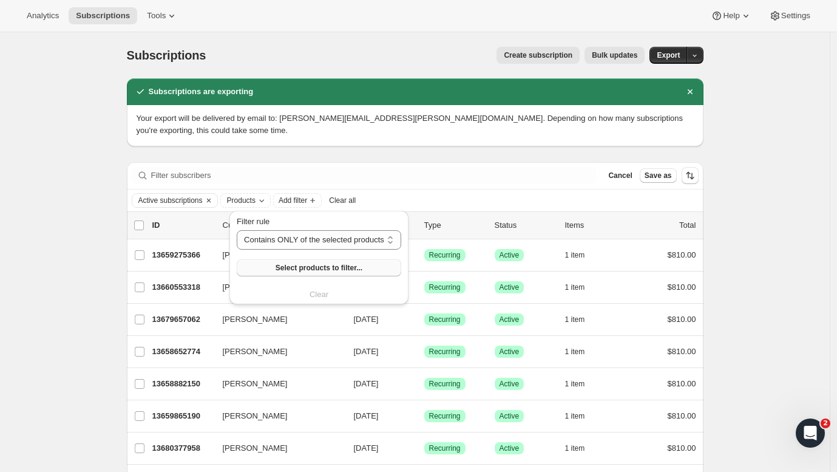
click at [298, 270] on span "Select products to filter..." at bounding box center [319, 268] width 87 height 10
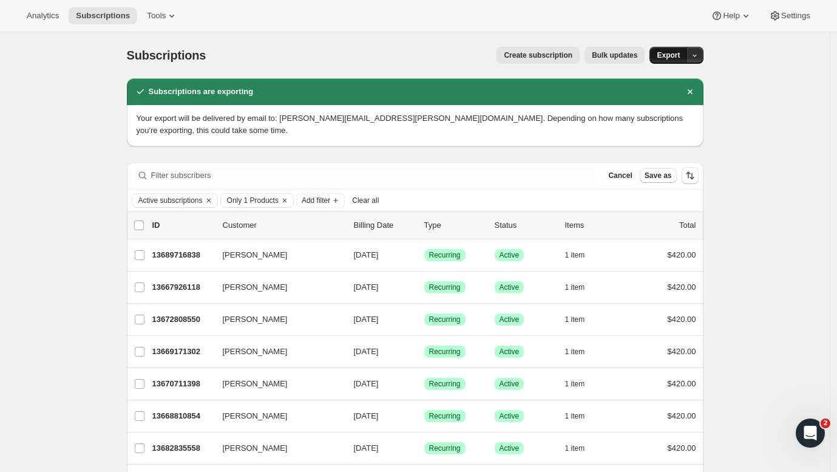
click at [667, 50] on button "Export" at bounding box center [668, 55] width 38 height 17
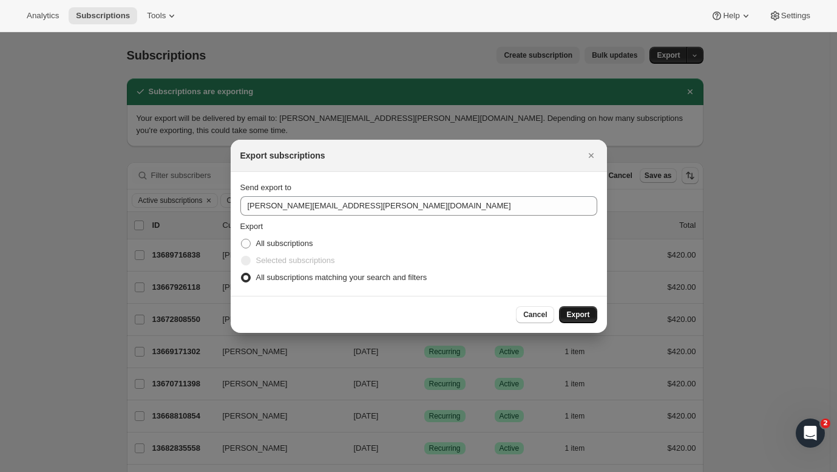
click at [583, 314] on span "Export" at bounding box center [577, 315] width 23 height 10
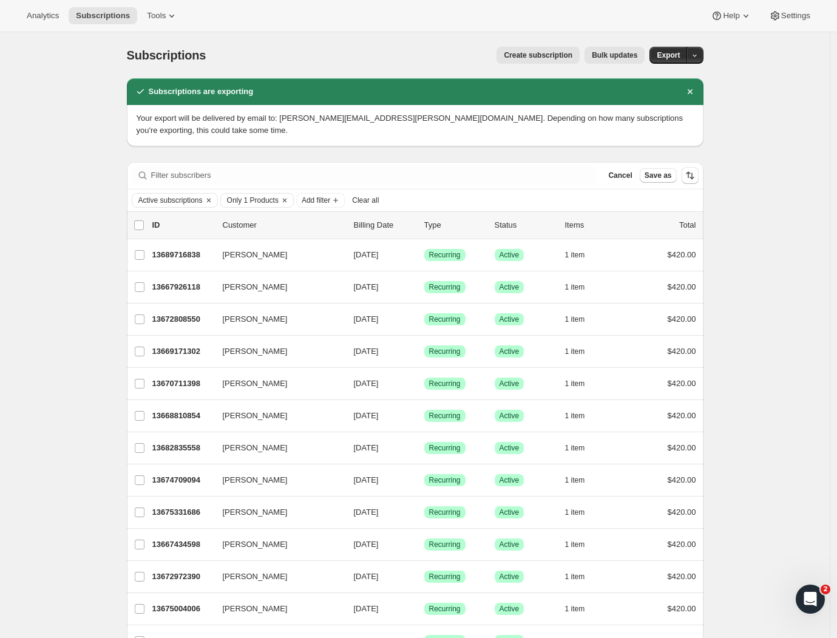
click at [262, 246] on div "13689716838 [PERSON_NAME] [DATE] Success Recurring Success Active 1 item $420.00" at bounding box center [424, 254] width 544 height 17
click at [263, 246] on div "13689716838 [PERSON_NAME] [DATE] Success Recurring Success Active 1 item $420.00" at bounding box center [424, 254] width 544 height 17
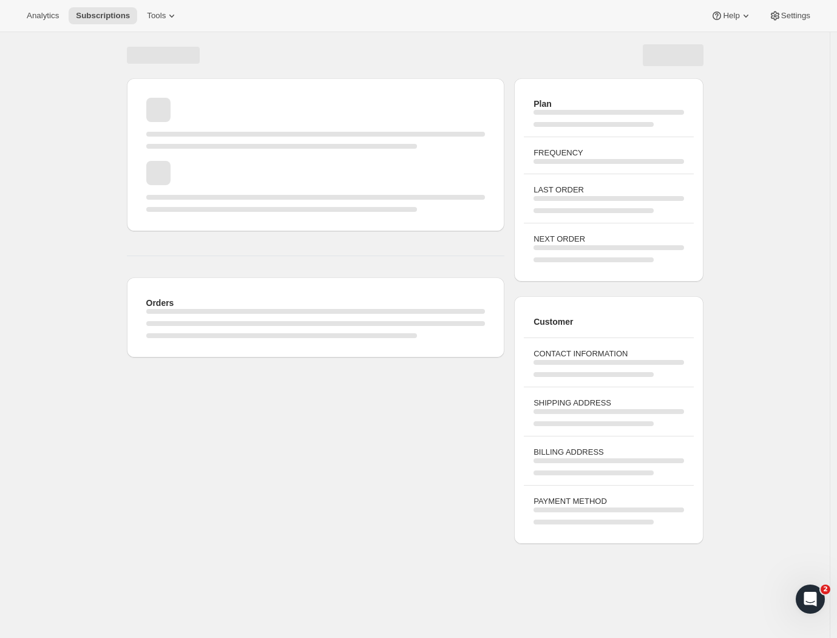
click at [367, 142] on div "Page loading" at bounding box center [315, 140] width 339 height 17
click at [386, 49] on div "Page loading" at bounding box center [415, 55] width 577 height 22
click at [84, 148] on div "Orders Plan FREQUENCY LAST ORDER NEXT ORDER Customer CONTACT INFORMATION SHIPPI…" at bounding box center [415, 290] width 830 height 516
